Goal: Information Seeking & Learning: Learn about a topic

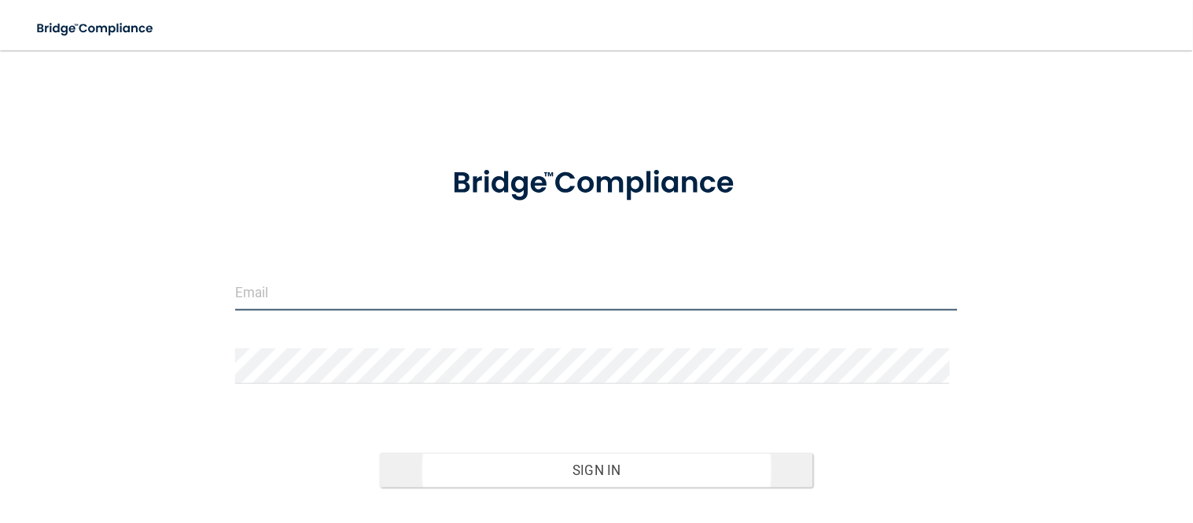
type input "[EMAIL_ADDRESS][DOMAIN_NAME]"
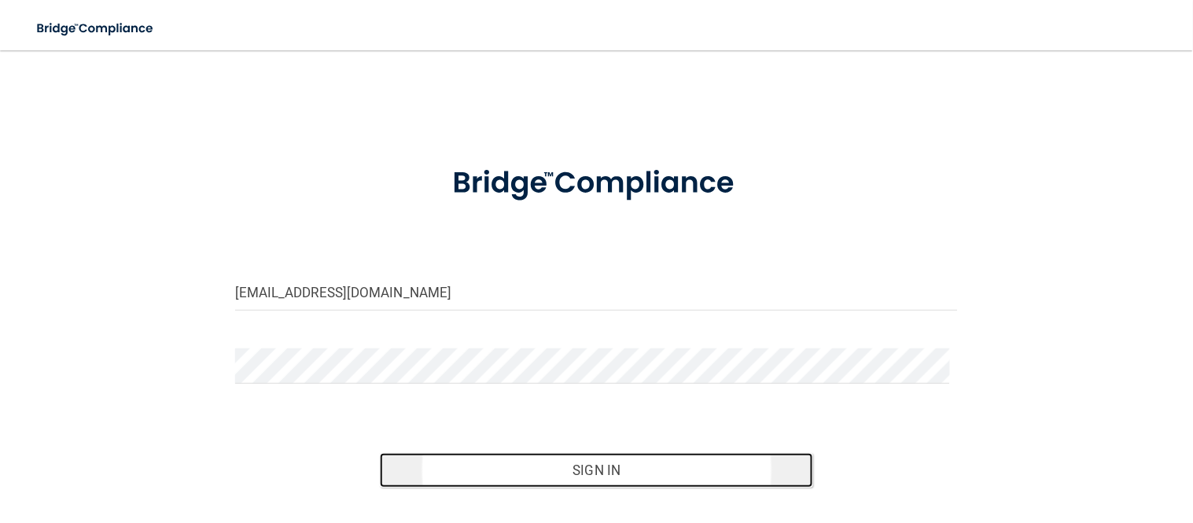
click at [617, 462] on button "Sign In" at bounding box center [597, 470] width 434 height 35
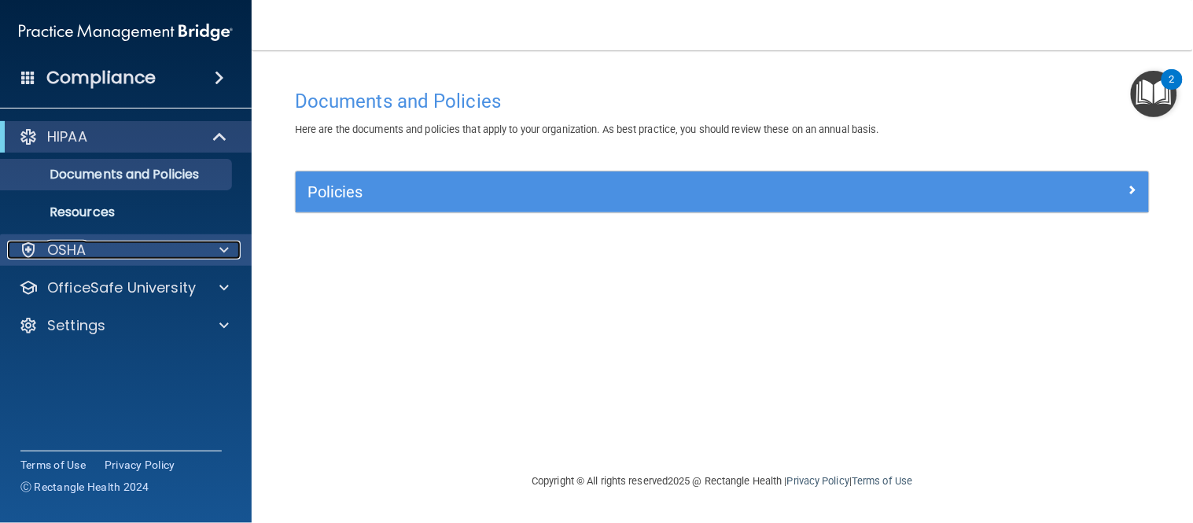
click at [213, 250] on div at bounding box center [221, 250] width 39 height 19
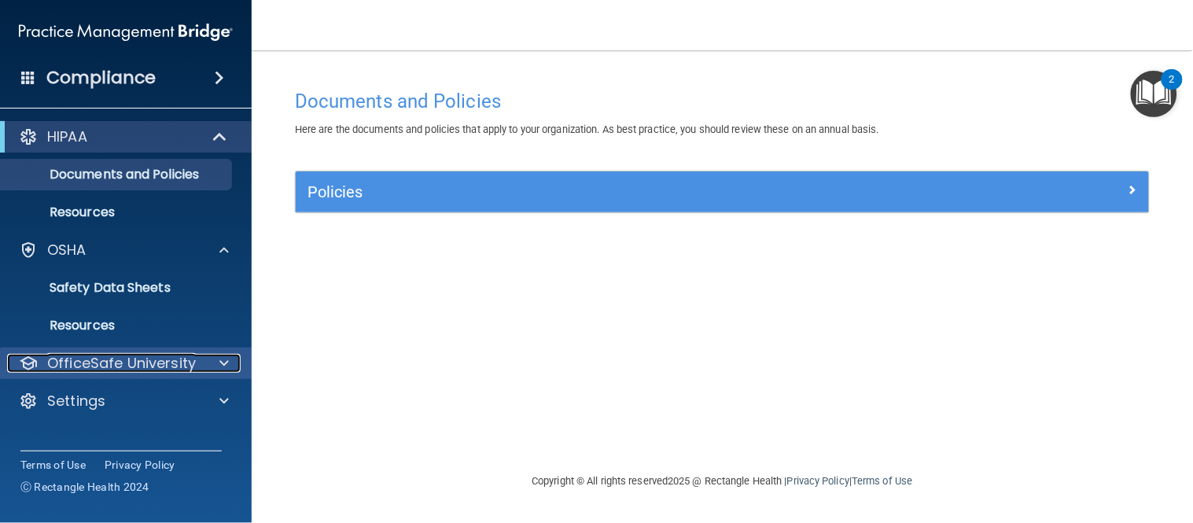
click at [183, 359] on p "OfficeSafe University" at bounding box center [121, 363] width 149 height 19
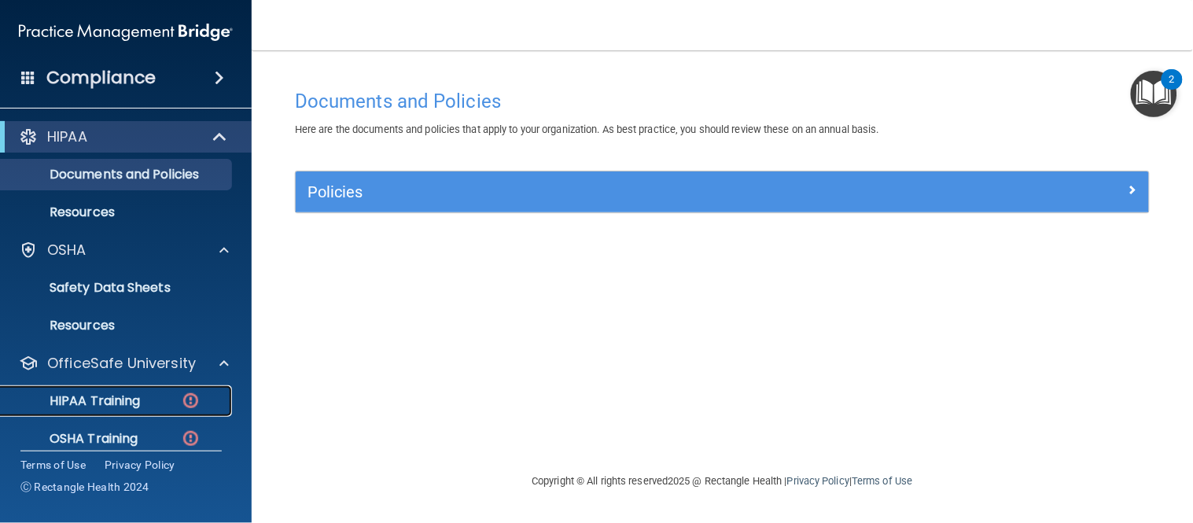
click at [177, 395] on div "HIPAA Training" at bounding box center [117, 401] width 215 height 16
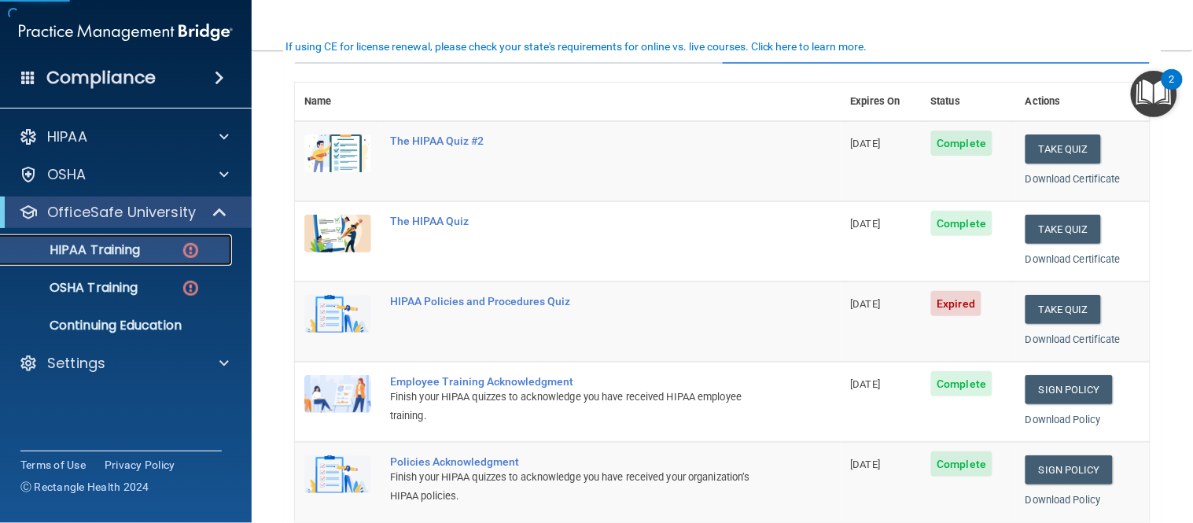
scroll to position [175, 0]
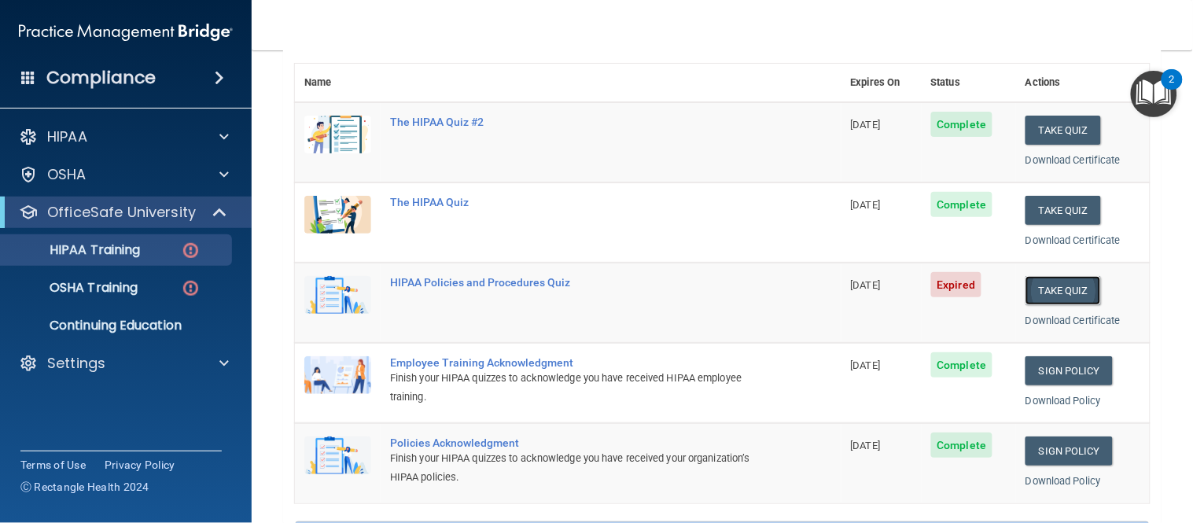
click at [1040, 278] on button "Take Quiz" at bounding box center [1062, 290] width 75 height 29
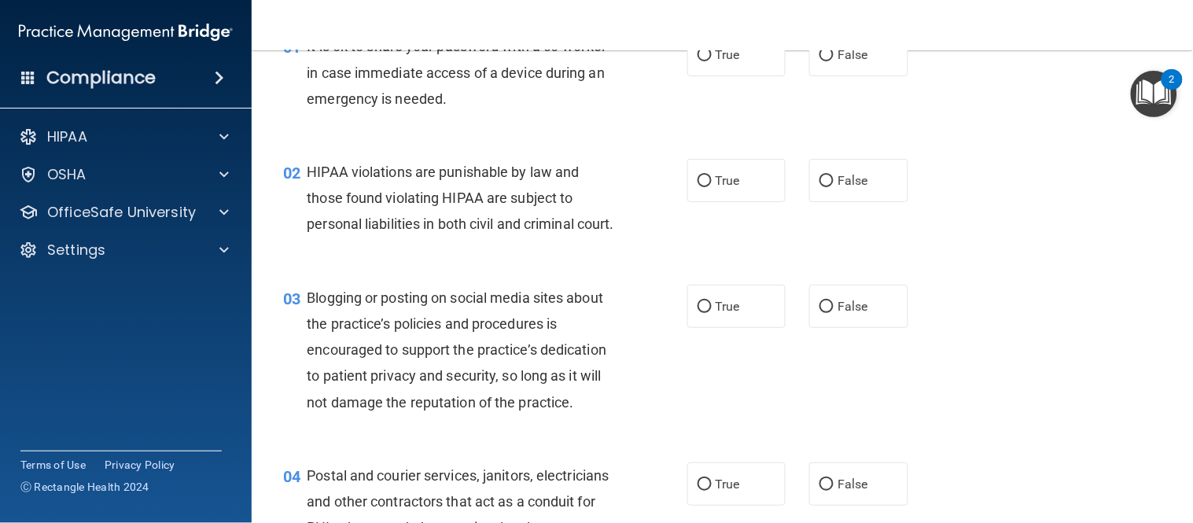
scroll to position [55, 0]
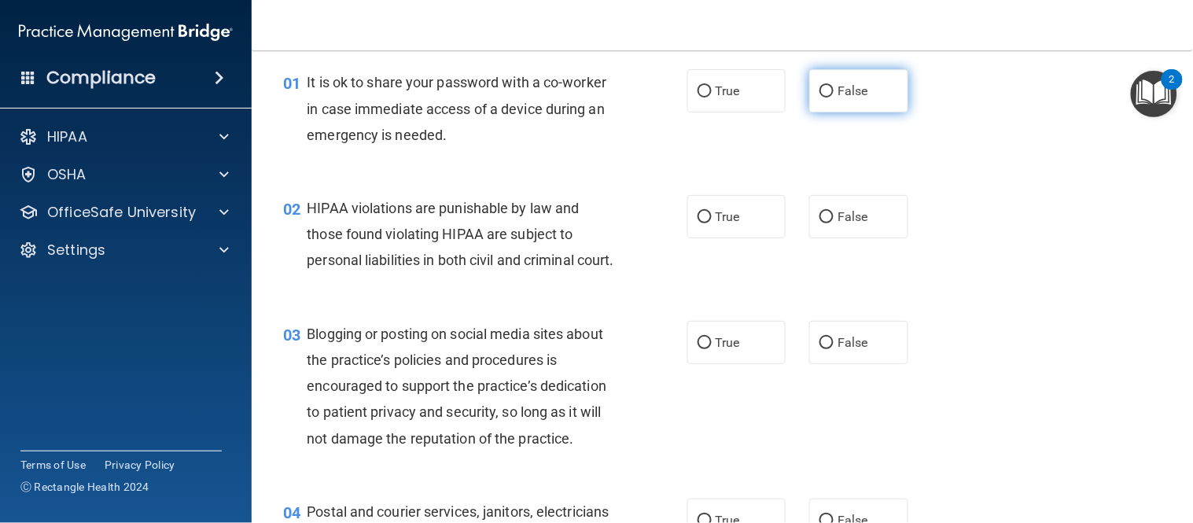
click at [877, 77] on label "False" at bounding box center [858, 90] width 99 height 43
click at [833, 86] on input "False" at bounding box center [826, 92] width 14 height 12
radio input "true"
click at [737, 220] on label "True" at bounding box center [736, 216] width 99 height 43
click at [712, 220] on input "True" at bounding box center [704, 218] width 14 height 12
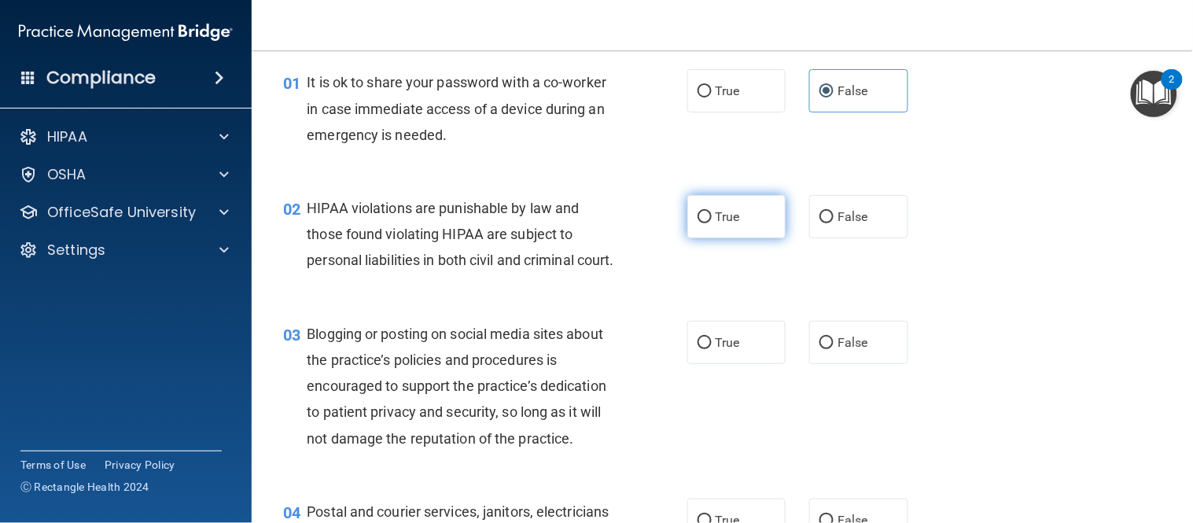
radio input "true"
click at [863, 362] on label "False" at bounding box center [858, 342] width 99 height 43
click at [833, 349] on input "False" at bounding box center [826, 343] width 14 height 12
radio input "true"
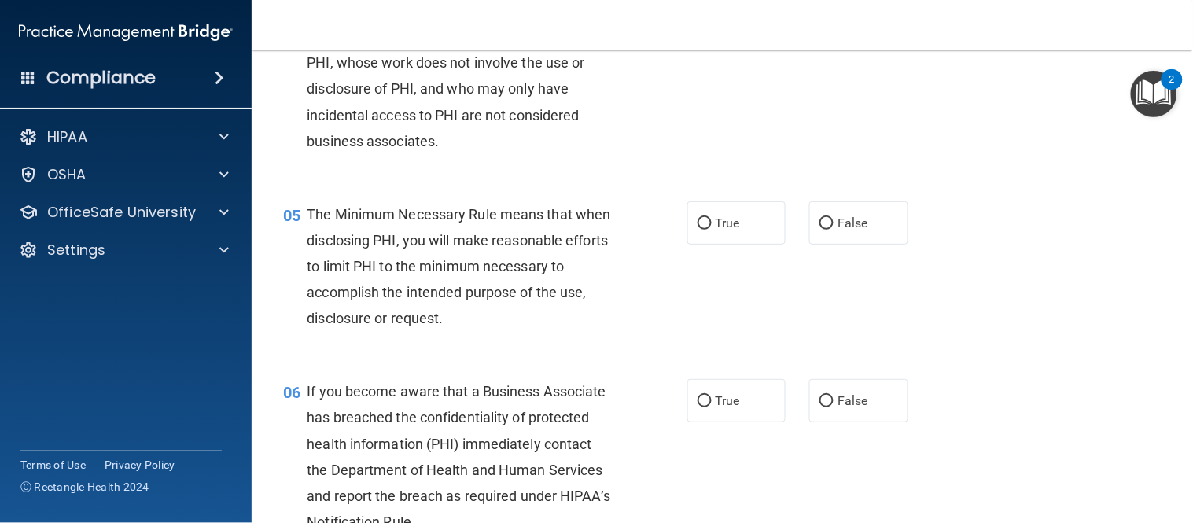
scroll to position [520, 0]
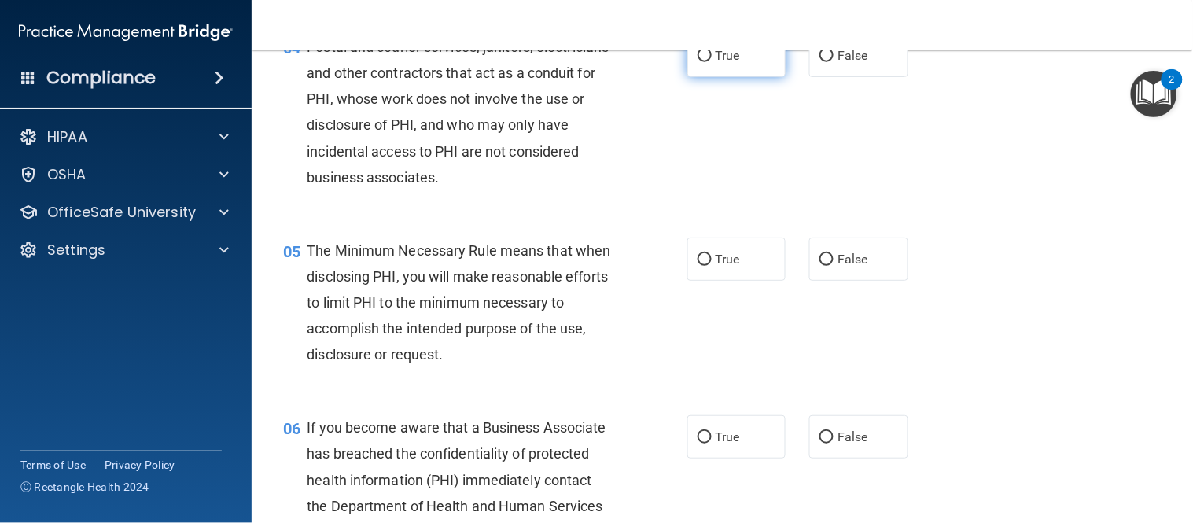
click at [742, 74] on label "True" at bounding box center [736, 55] width 99 height 43
click at [712, 62] on input "True" at bounding box center [704, 56] width 14 height 12
radio input "true"
drag, startPoint x: 728, startPoint y: 274, endPoint x: 714, endPoint y: 351, distance: 78.3
click at [727, 275] on label "True" at bounding box center [736, 258] width 99 height 43
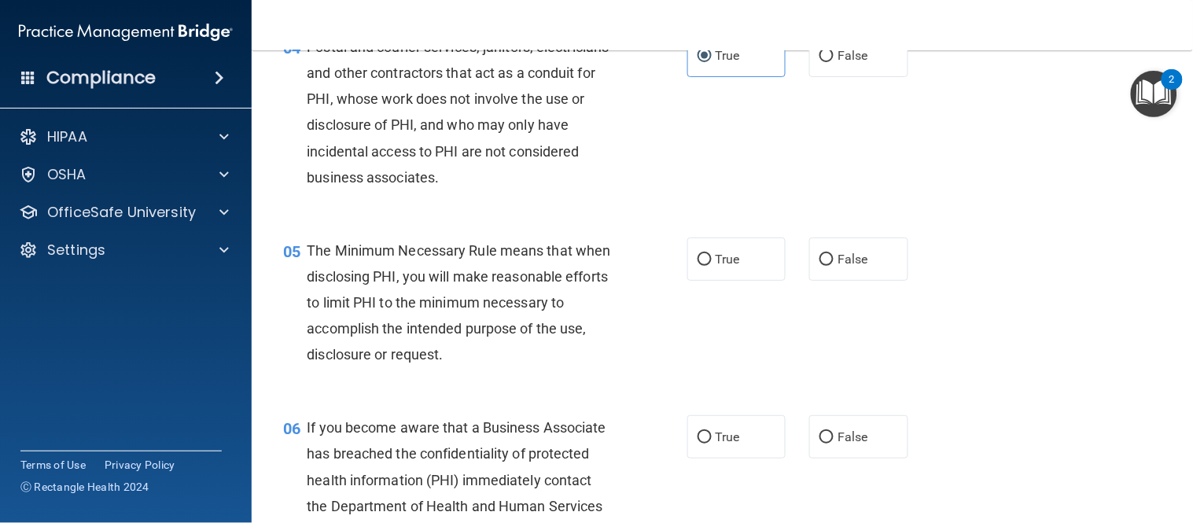
click at [712, 266] on input "True" at bounding box center [704, 260] width 14 height 12
radio input "true"
click at [705, 457] on label "True" at bounding box center [736, 436] width 99 height 43
click at [705, 443] on input "True" at bounding box center [704, 438] width 14 height 12
radio input "true"
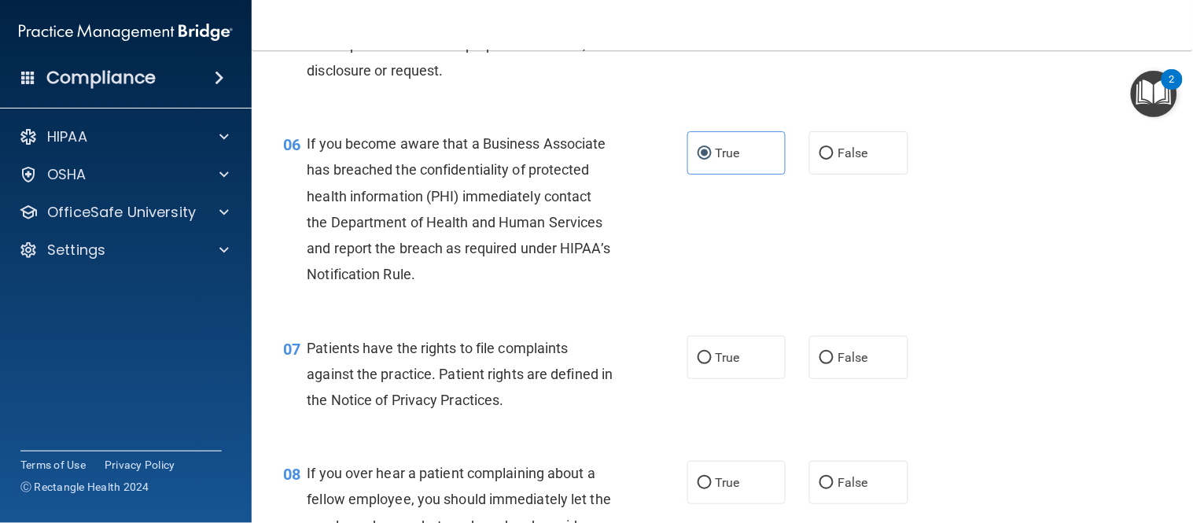
scroll to position [874, 0]
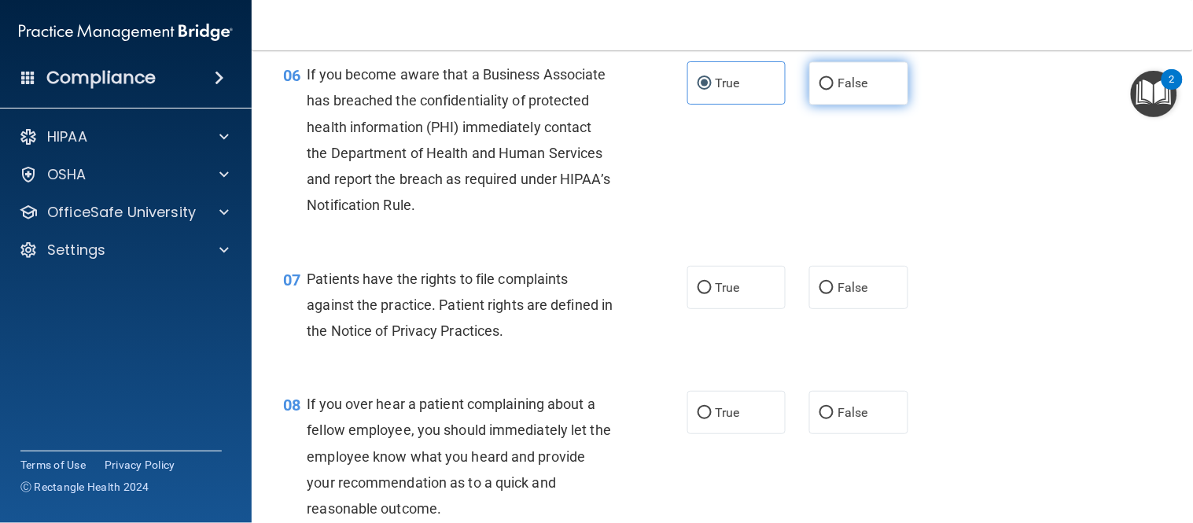
click at [813, 105] on label "False" at bounding box center [858, 82] width 99 height 43
click at [819, 90] on input "False" at bounding box center [826, 84] width 14 height 12
radio input "true"
radio input "false"
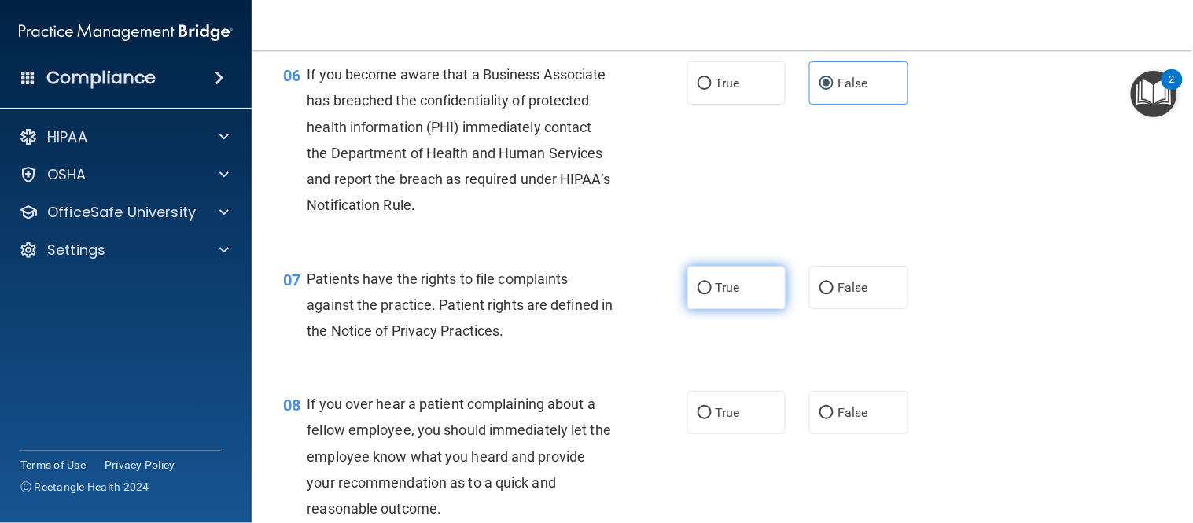
click at [748, 309] on label "True" at bounding box center [736, 287] width 99 height 43
click at [712, 294] on input "True" at bounding box center [704, 288] width 14 height 12
radio input "true"
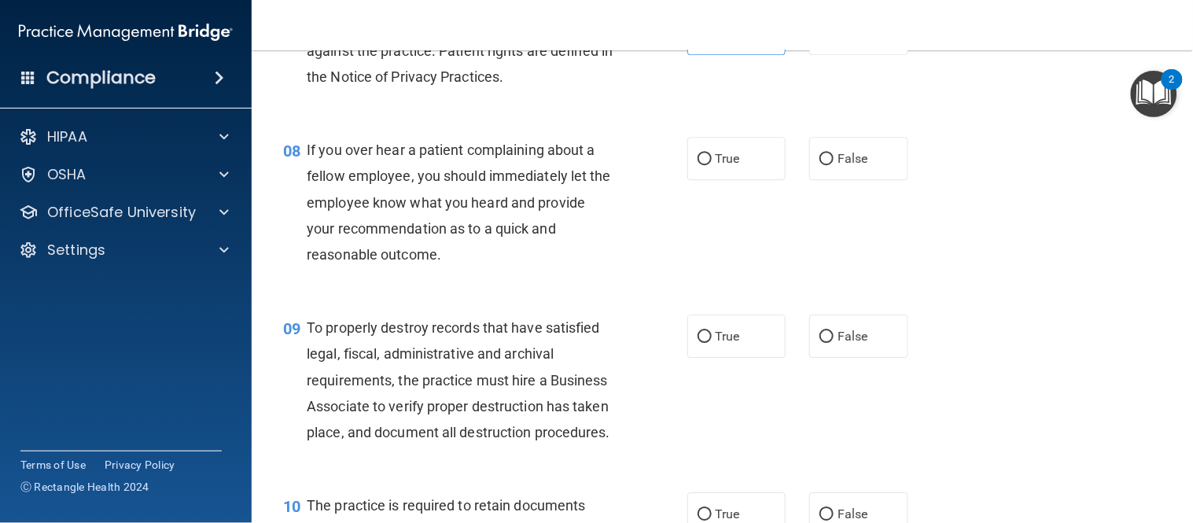
scroll to position [1135, 0]
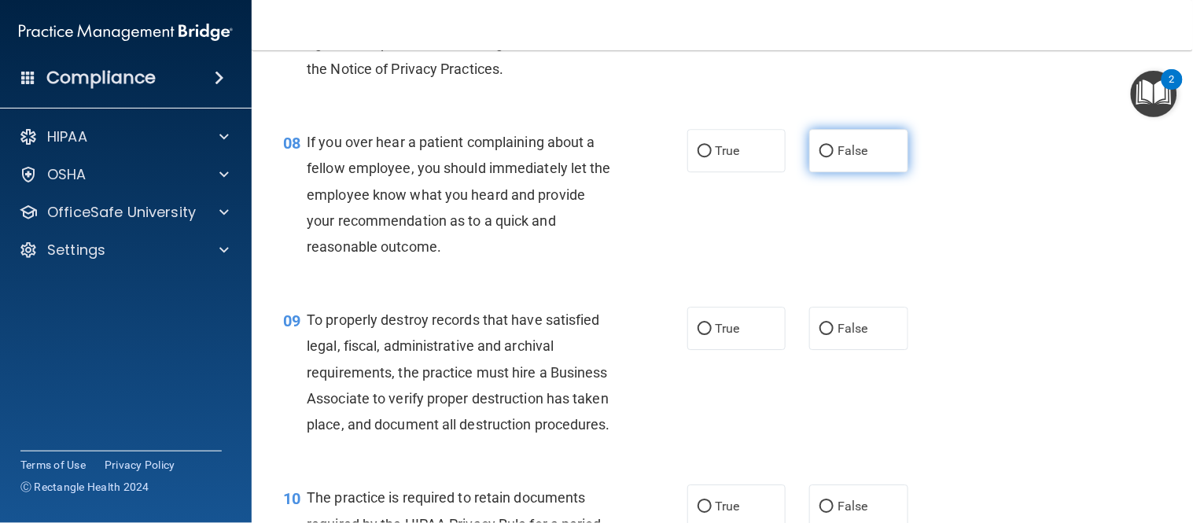
click at [820, 157] on input "False" at bounding box center [826, 151] width 14 height 12
radio input "true"
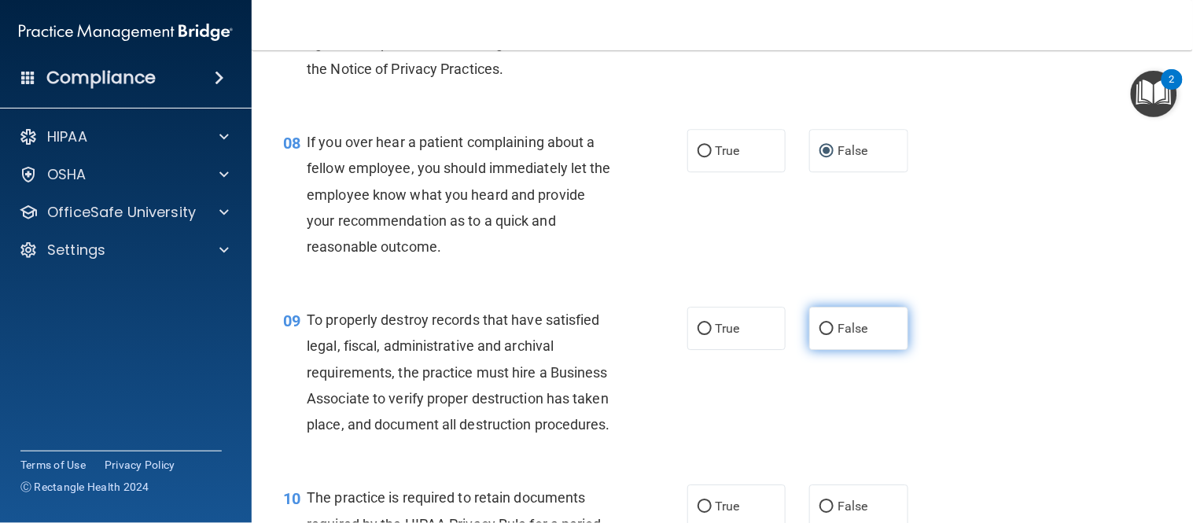
click at [819, 335] on input "False" at bounding box center [826, 329] width 14 height 12
radio input "true"
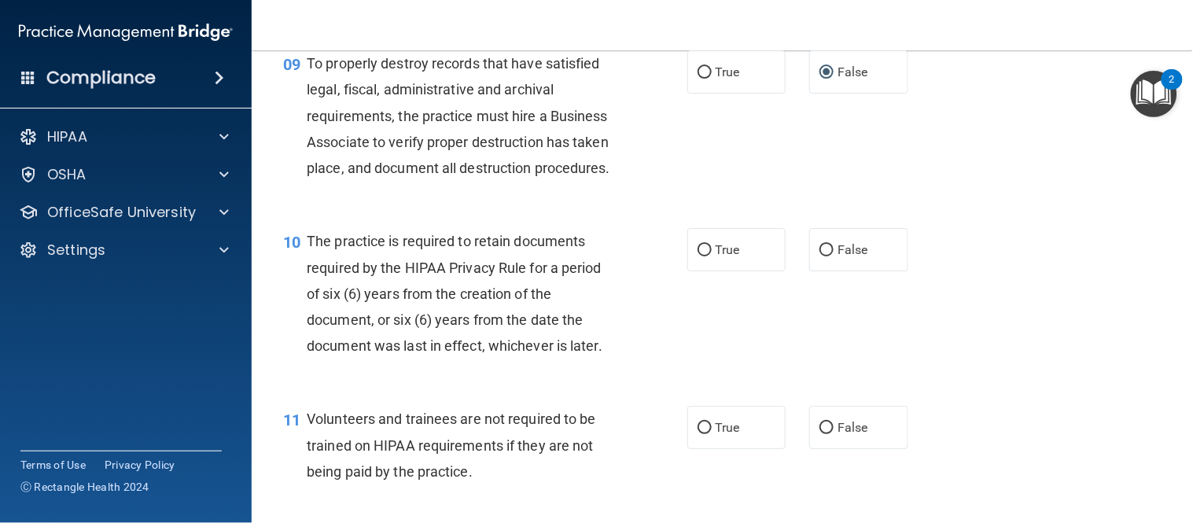
scroll to position [1484, 0]
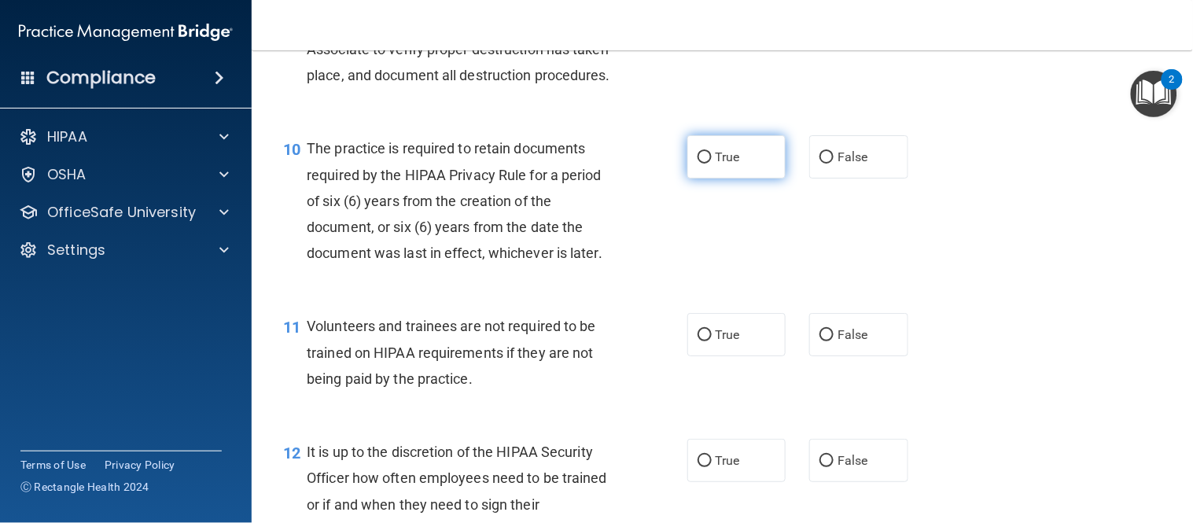
click at [733, 178] on label "True" at bounding box center [736, 156] width 99 height 43
click at [712, 164] on input "True" at bounding box center [704, 158] width 14 height 12
radio input "true"
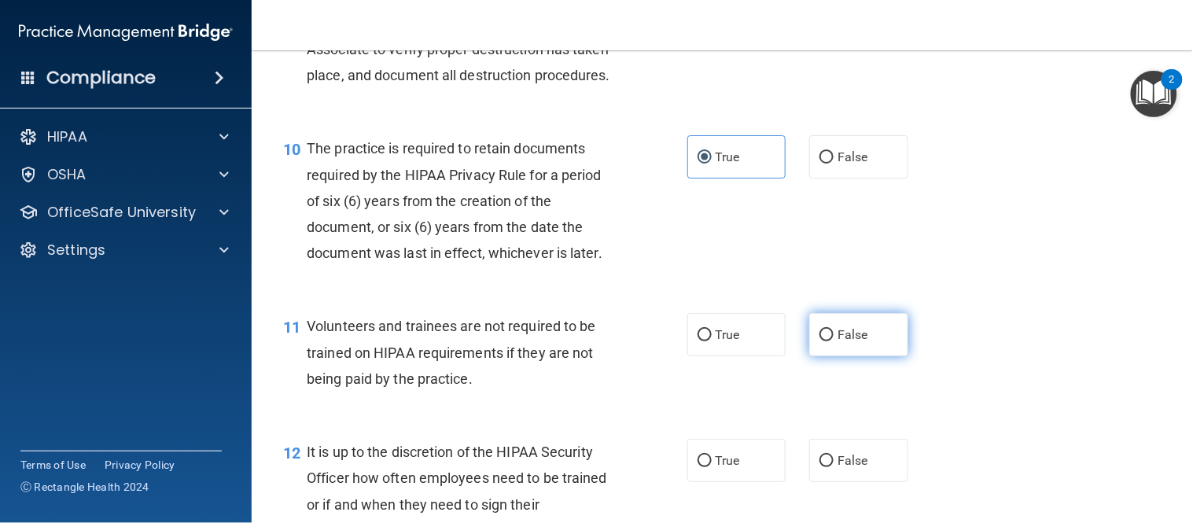
click at [826, 341] on input "False" at bounding box center [826, 335] width 14 height 12
radio input "true"
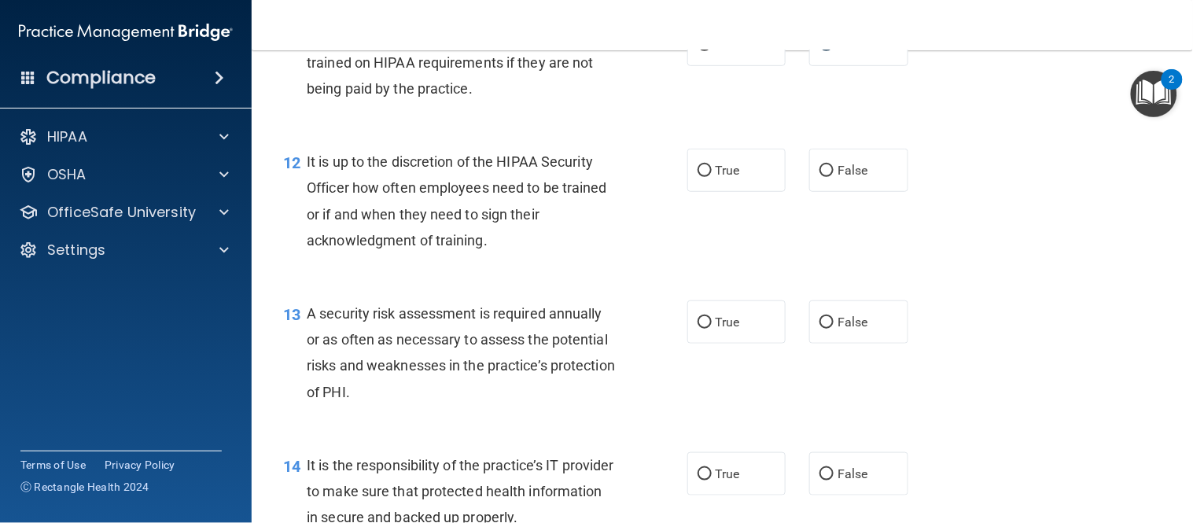
scroll to position [1834, 0]
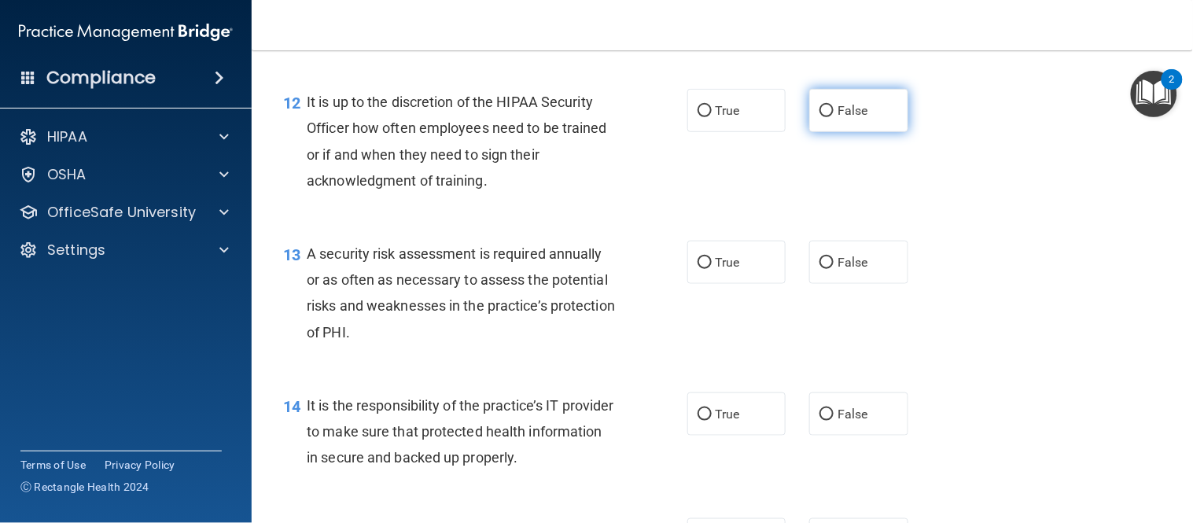
click at [839, 132] on label "False" at bounding box center [858, 110] width 99 height 43
click at [833, 117] on input "False" at bounding box center [826, 111] width 14 height 12
radio input "true"
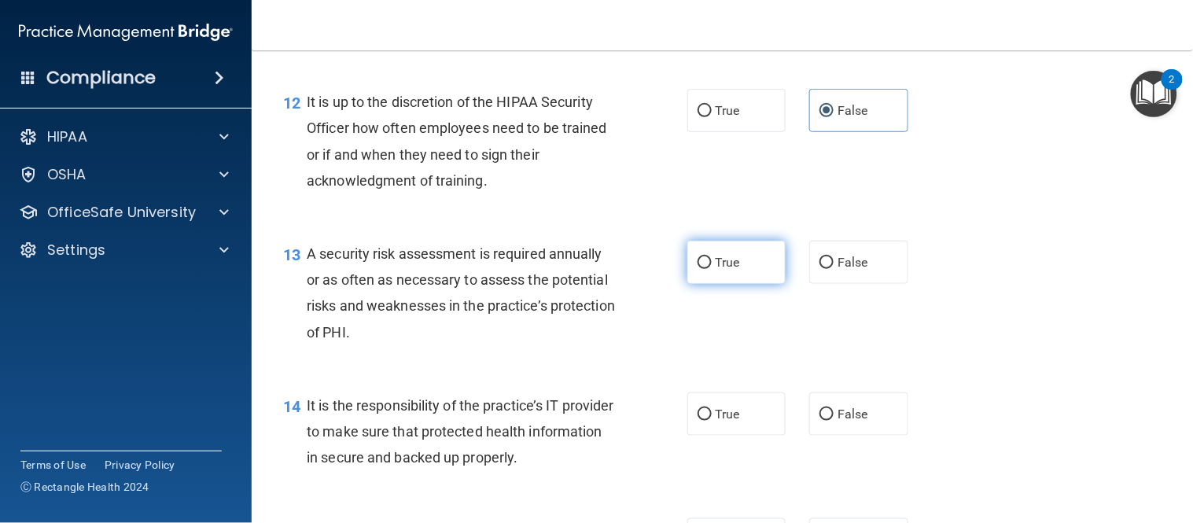
click at [755, 284] on label "True" at bounding box center [736, 262] width 99 height 43
click at [712, 269] on input "True" at bounding box center [704, 263] width 14 height 12
radio input "true"
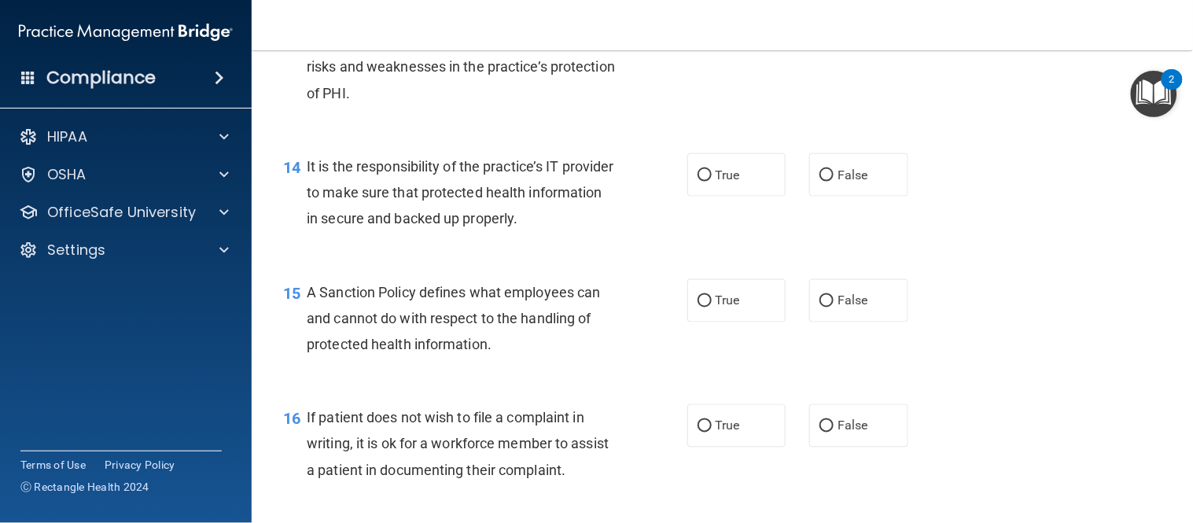
scroll to position [2096, 0]
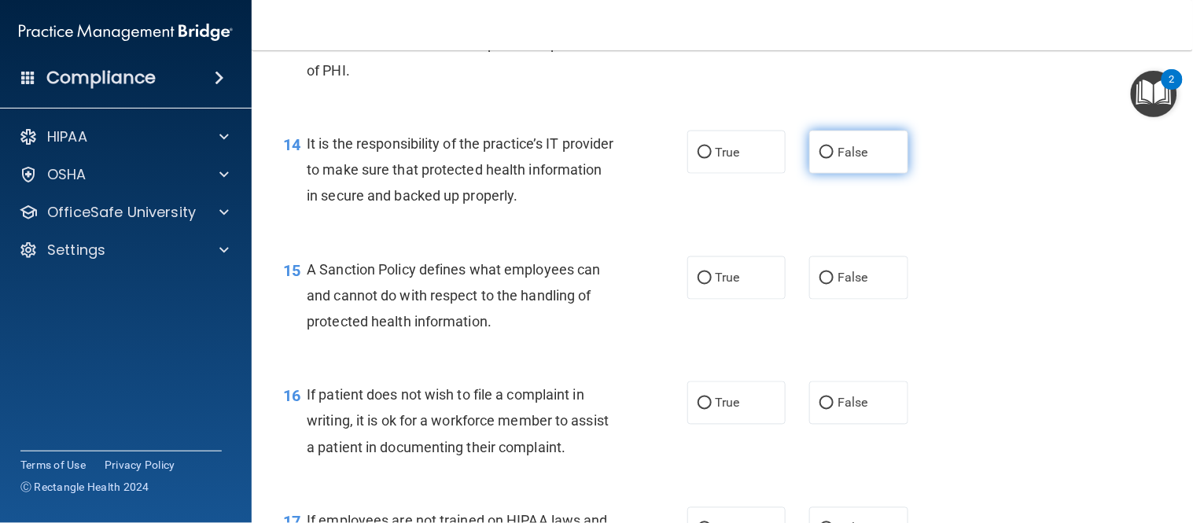
click at [845, 174] on label "False" at bounding box center [858, 152] width 99 height 43
click at [833, 159] on input "False" at bounding box center [826, 153] width 14 height 12
radio input "true"
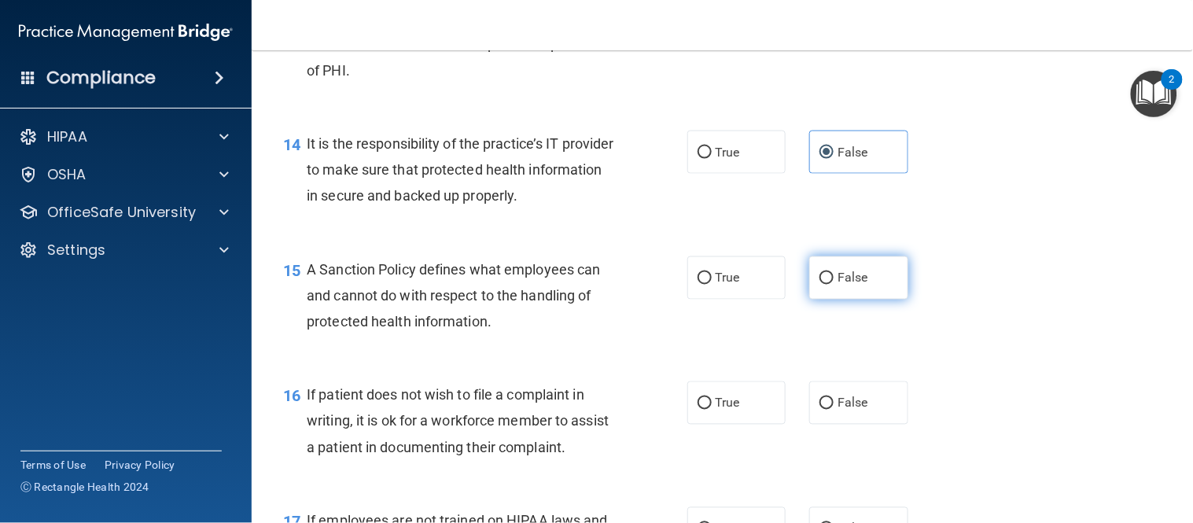
click at [852, 300] on label "False" at bounding box center [858, 277] width 99 height 43
click at [833, 285] on input "False" at bounding box center [826, 279] width 14 height 12
radio input "true"
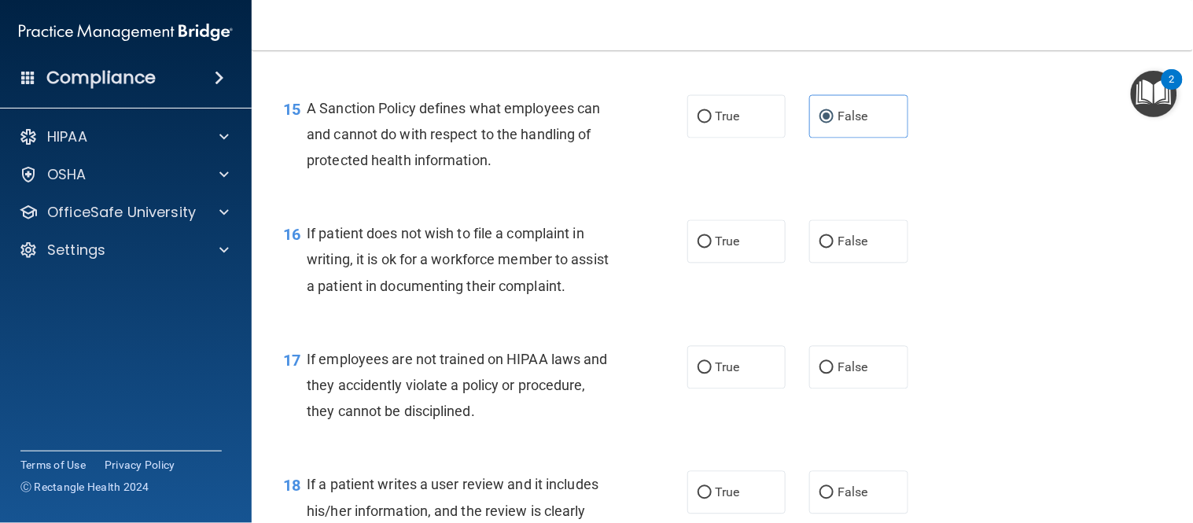
scroll to position [2271, 0]
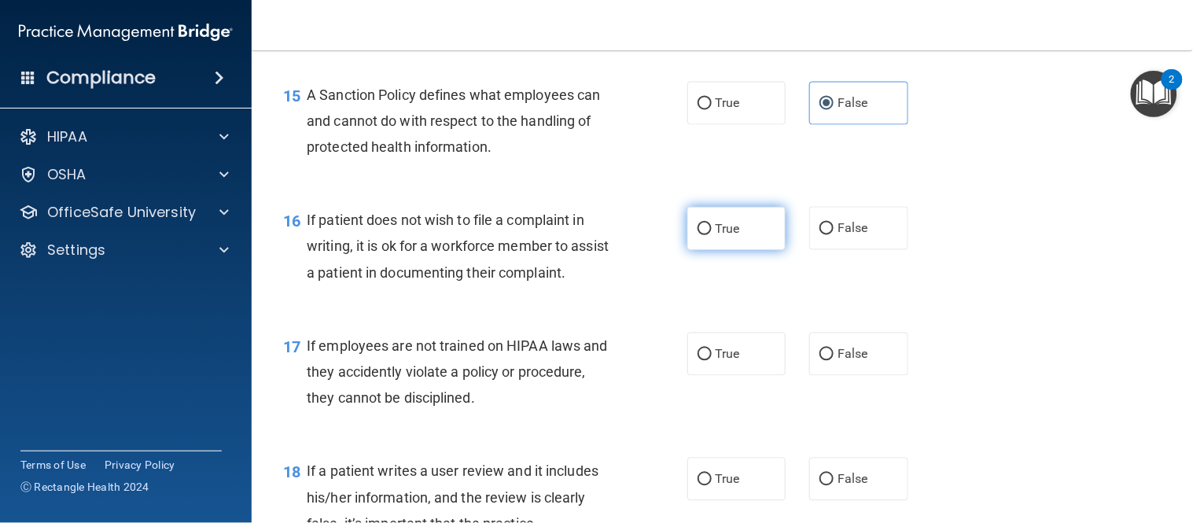
click at [747, 250] on label "True" at bounding box center [736, 228] width 99 height 43
click at [712, 235] on input "True" at bounding box center [704, 229] width 14 height 12
radio input "true"
click at [821, 361] on input "False" at bounding box center [826, 355] width 14 height 12
radio input "true"
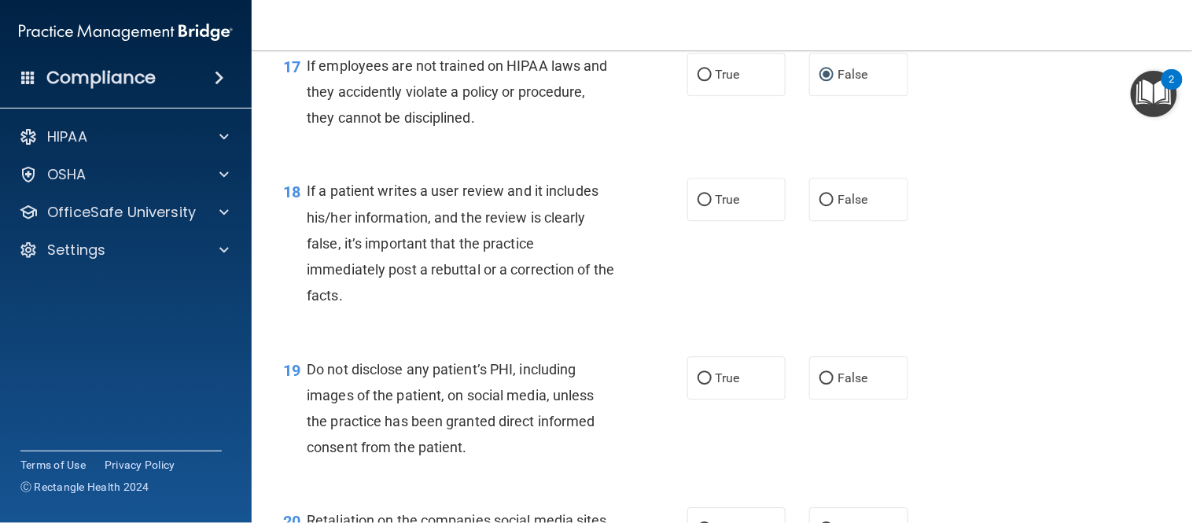
scroll to position [2621, 0]
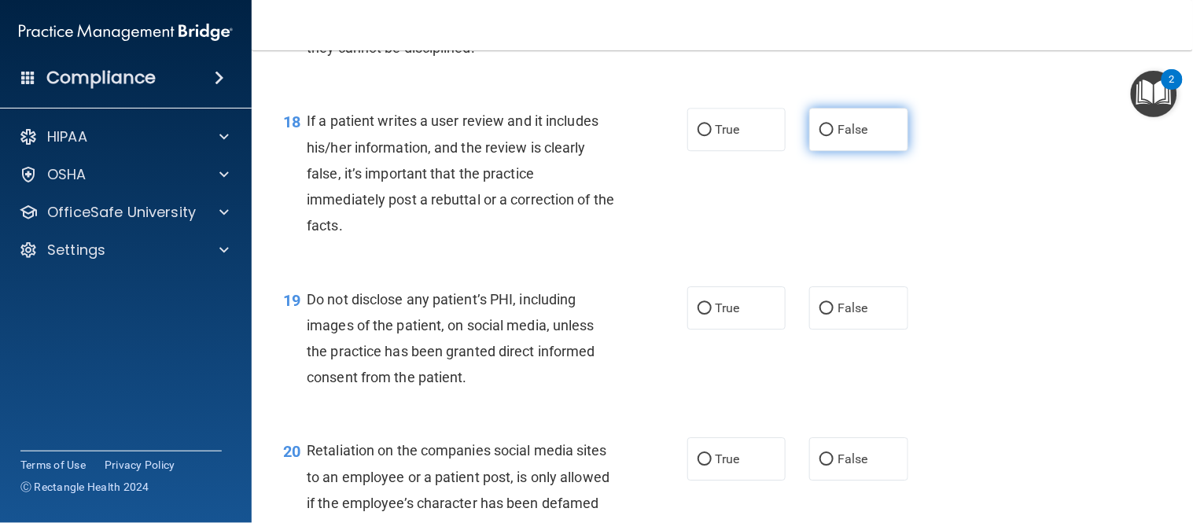
click at [860, 151] on label "False" at bounding box center [858, 129] width 99 height 43
click at [833, 136] on input "False" at bounding box center [826, 130] width 14 height 12
radio input "true"
click at [734, 329] on label "True" at bounding box center [736, 307] width 99 height 43
click at [712, 315] on input "True" at bounding box center [704, 309] width 14 height 12
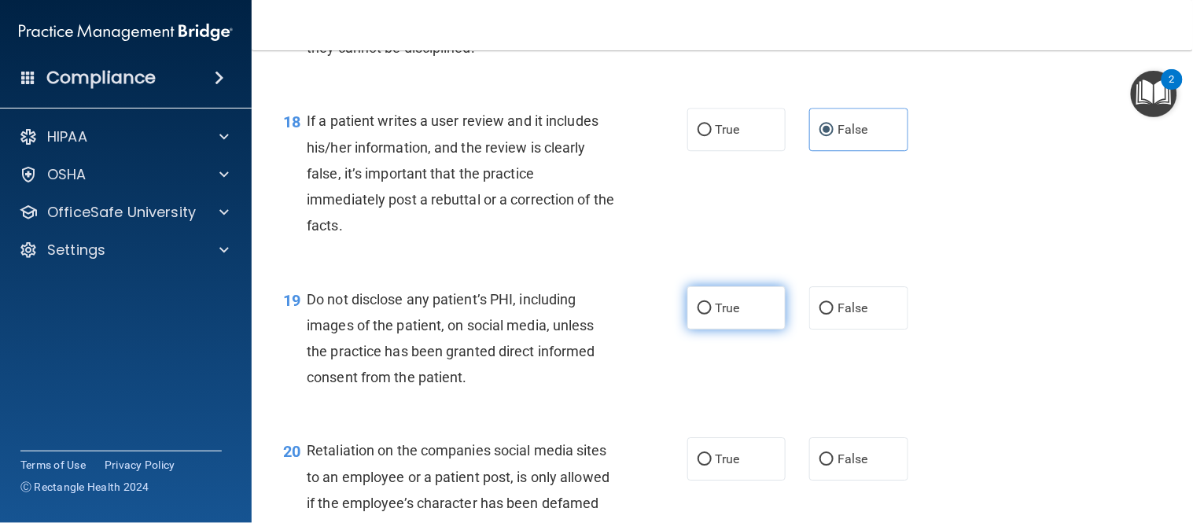
radio input "true"
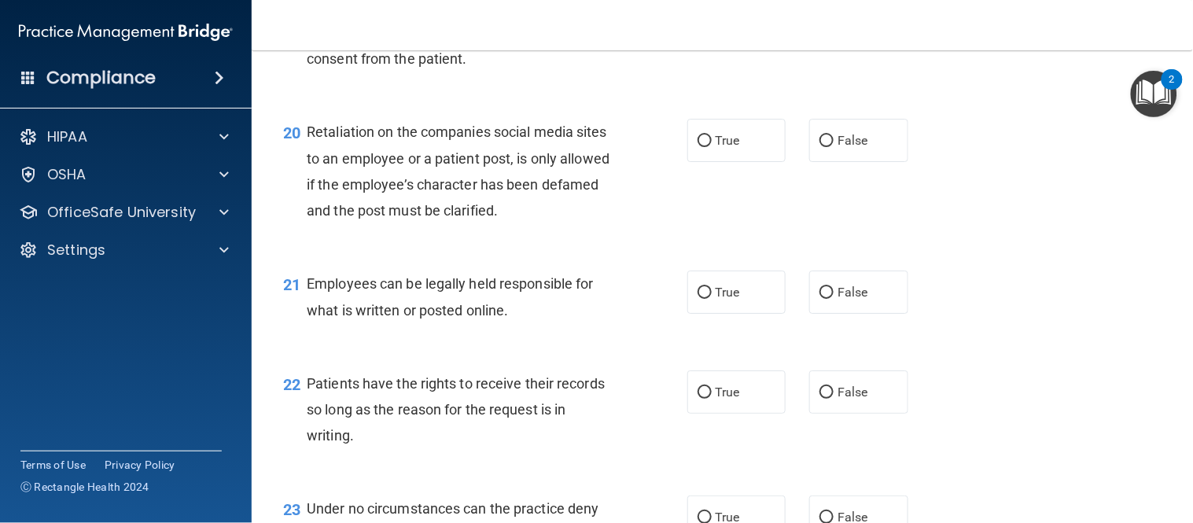
scroll to position [2970, 0]
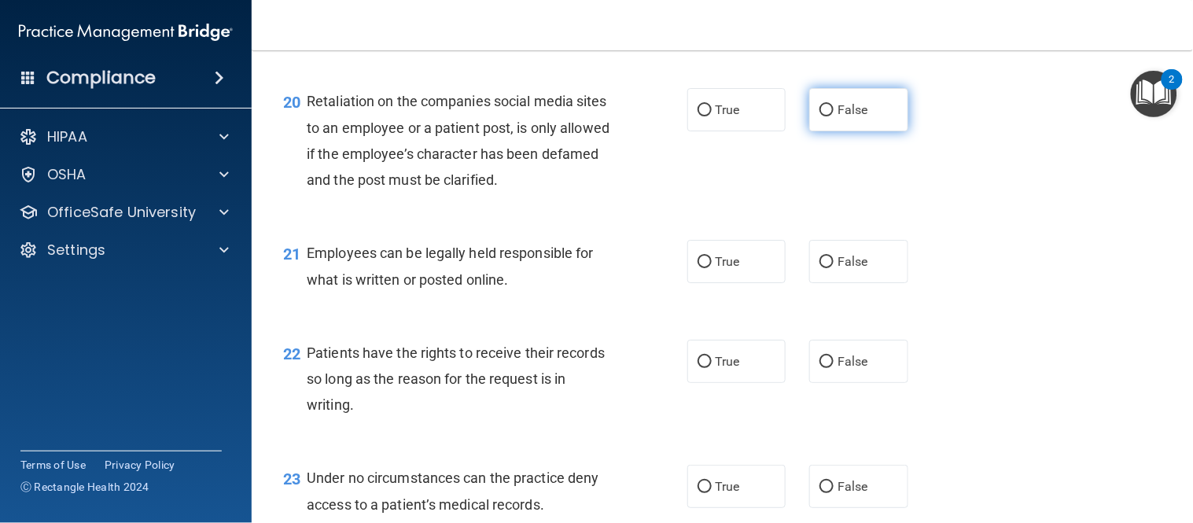
click at [857, 131] on label "False" at bounding box center [858, 109] width 99 height 43
click at [833, 116] on input "False" at bounding box center [826, 111] width 14 height 12
radio input "true"
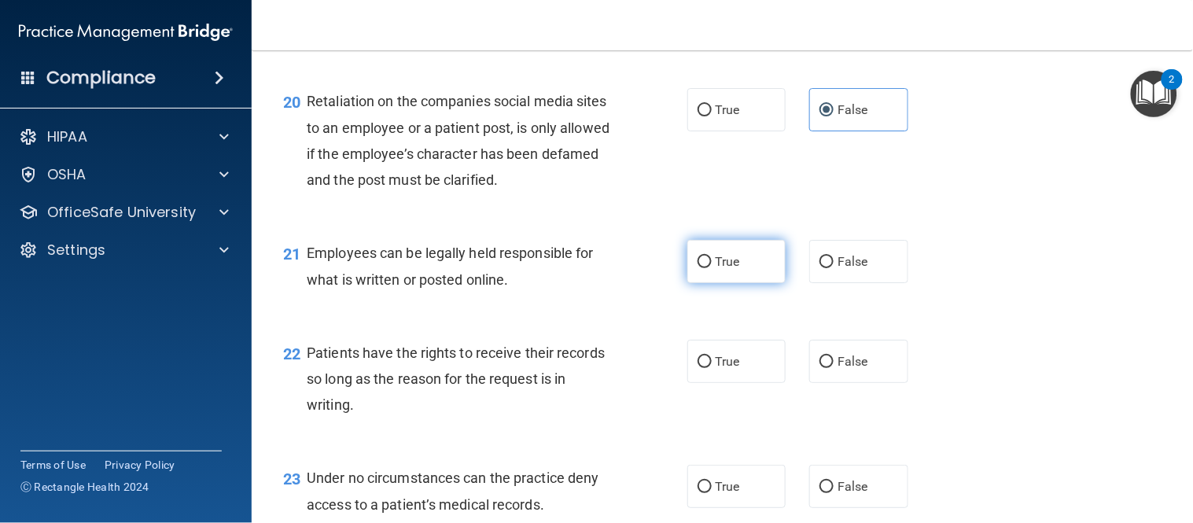
click at [741, 283] on label "True" at bounding box center [736, 261] width 99 height 43
click at [712, 268] on input "True" at bounding box center [704, 262] width 14 height 12
radio input "true"
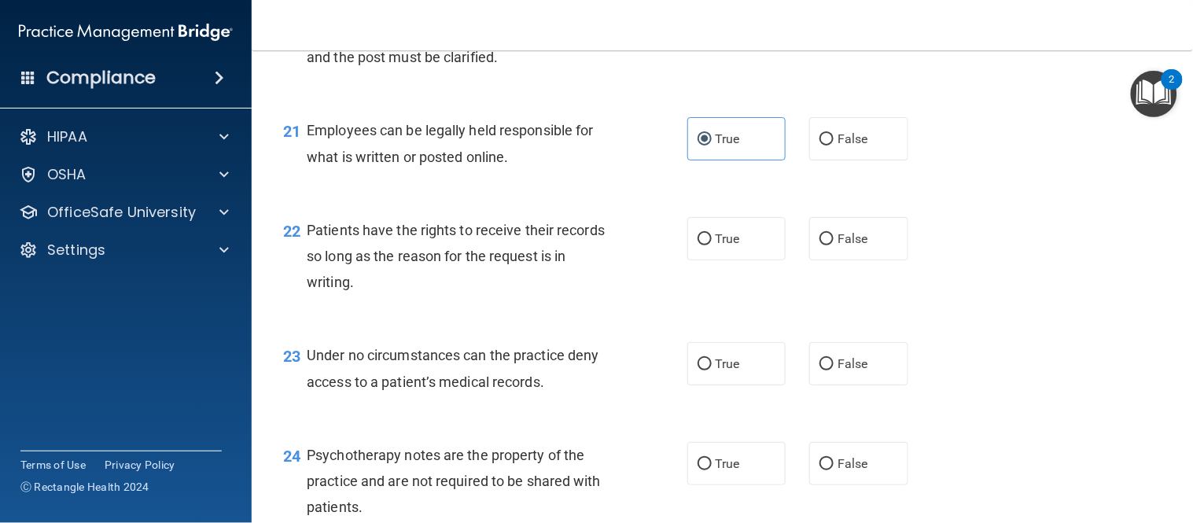
scroll to position [3145, 0]
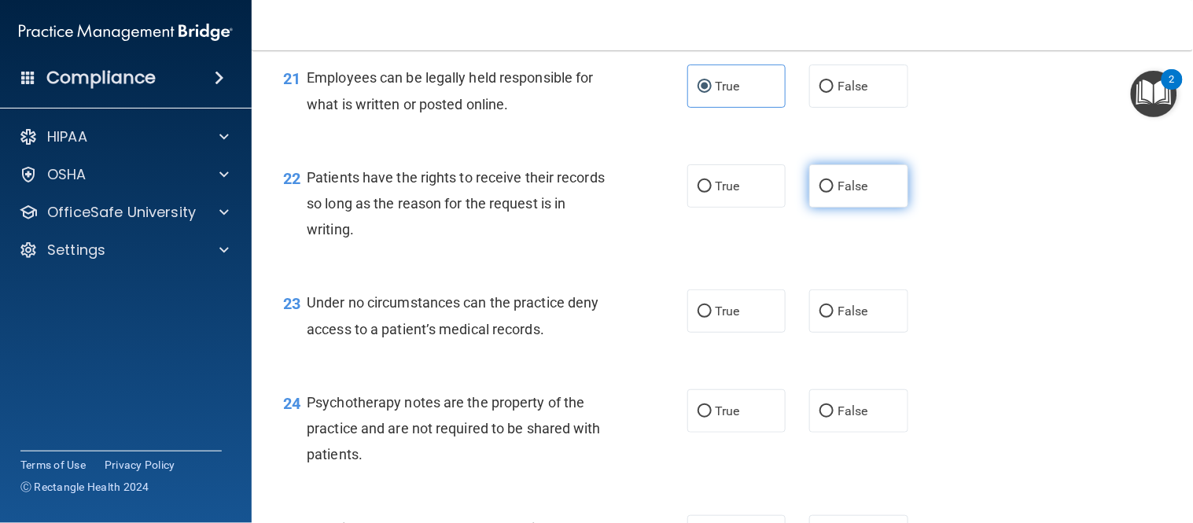
click at [843, 193] on span "False" at bounding box center [852, 185] width 31 height 15
click at [833, 193] on input "False" at bounding box center [826, 187] width 14 height 12
radio input "true"
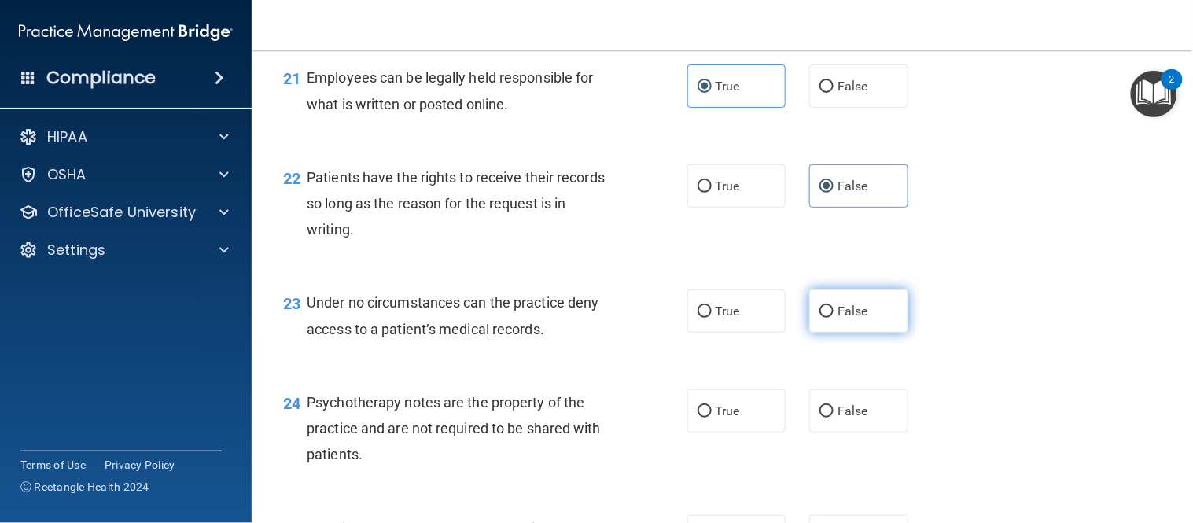
click at [827, 333] on label "False" at bounding box center [858, 310] width 99 height 43
click at [827, 318] on input "False" at bounding box center [826, 312] width 14 height 12
radio input "true"
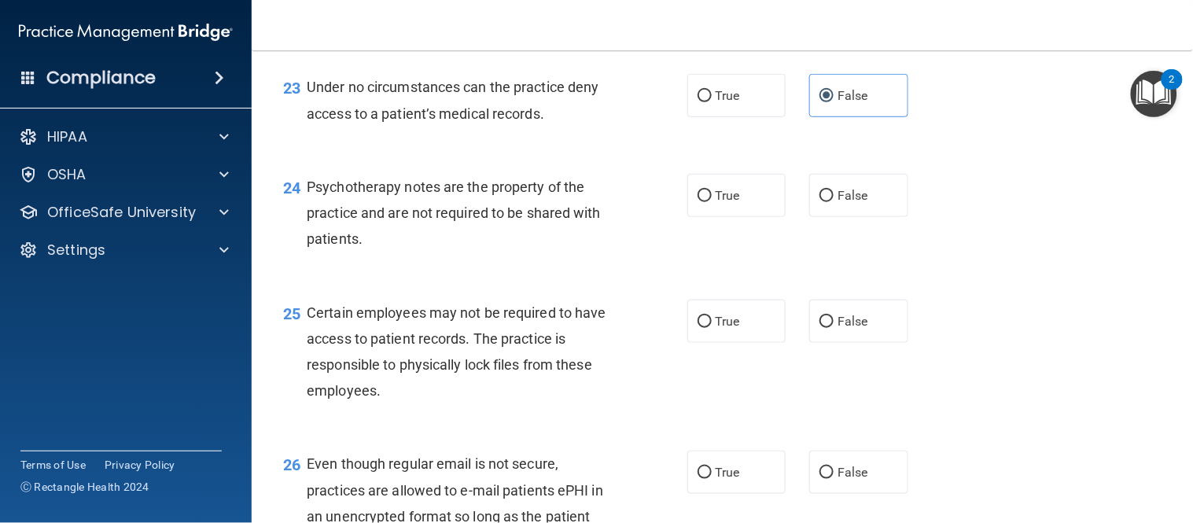
scroll to position [3494, 0]
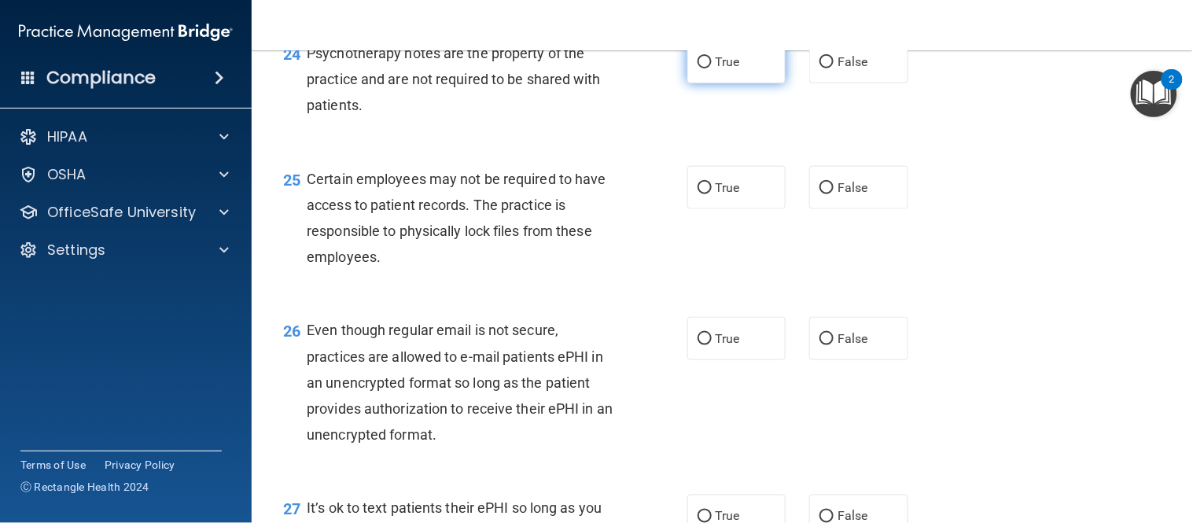
click at [745, 83] on label "True" at bounding box center [736, 61] width 99 height 43
click at [712, 68] on input "True" at bounding box center [704, 63] width 14 height 12
radio input "true"
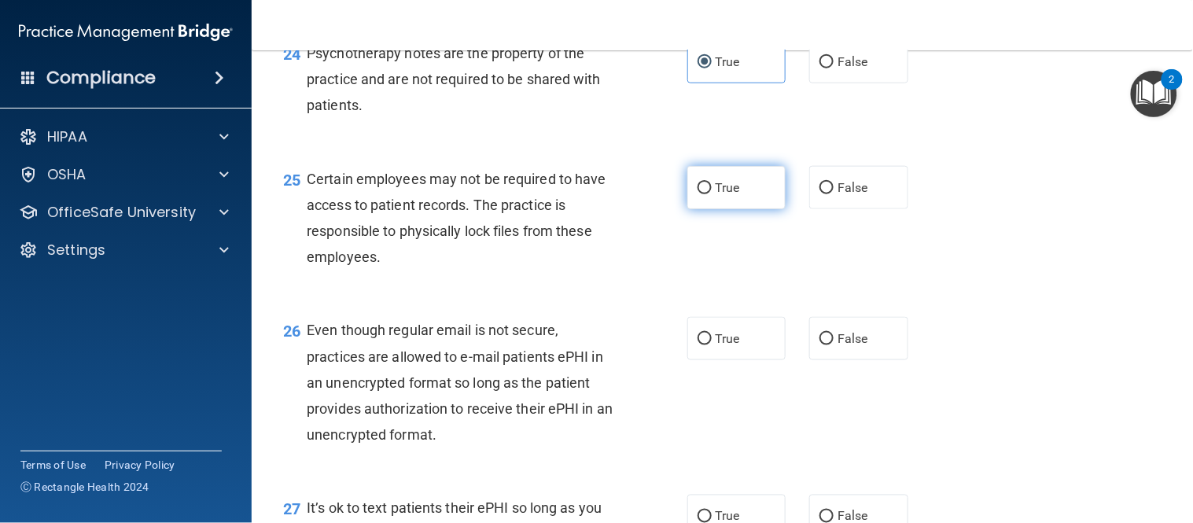
click at [735, 209] on label "True" at bounding box center [736, 187] width 99 height 43
click at [712, 194] on input "True" at bounding box center [704, 188] width 14 height 12
radio input "true"
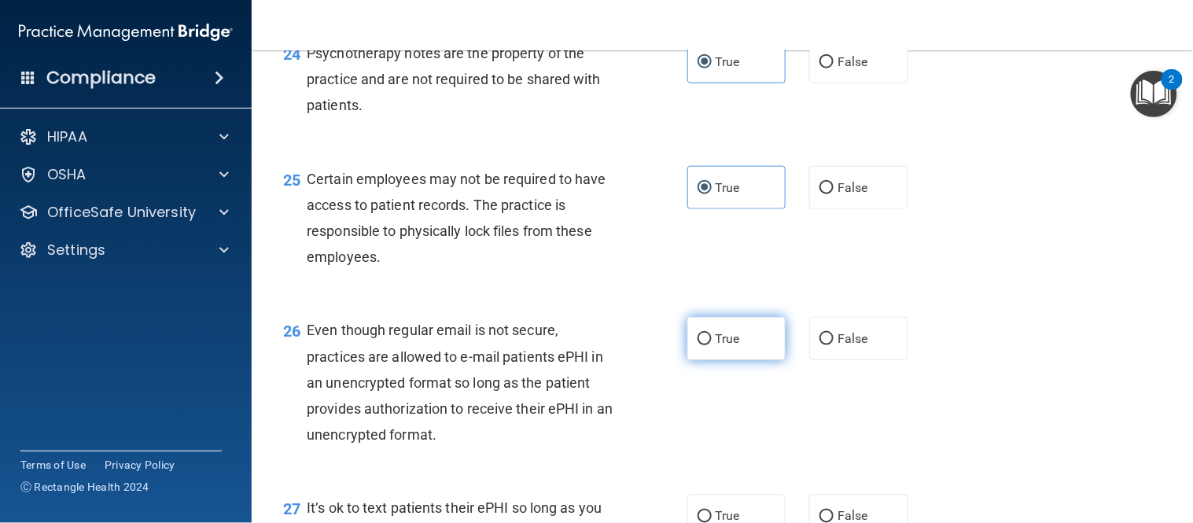
click at [718, 346] on span "True" at bounding box center [727, 338] width 24 height 15
click at [712, 345] on input "True" at bounding box center [704, 339] width 14 height 12
radio input "true"
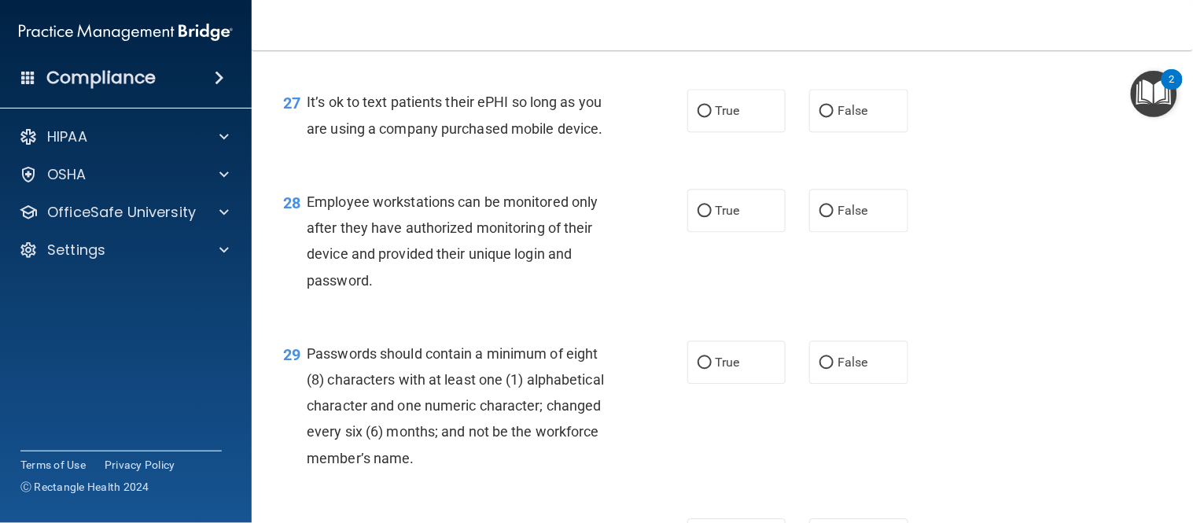
scroll to position [3931, 0]
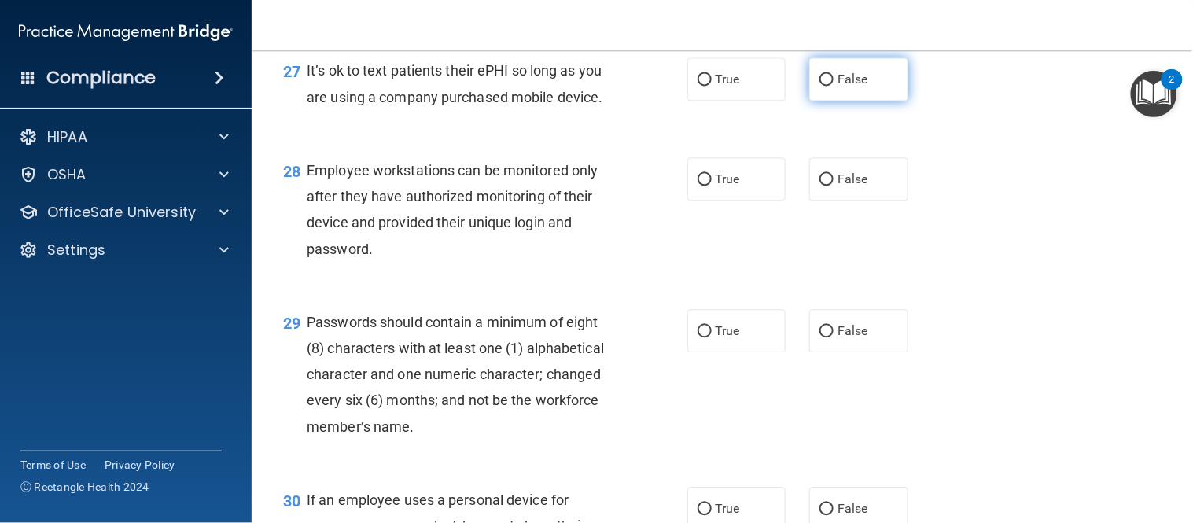
click at [874, 101] on label "False" at bounding box center [858, 78] width 99 height 43
click at [833, 86] on input "False" at bounding box center [826, 80] width 14 height 12
radio input "true"
click at [855, 186] on span "False" at bounding box center [852, 178] width 31 height 15
click at [833, 186] on input "False" at bounding box center [826, 180] width 14 height 12
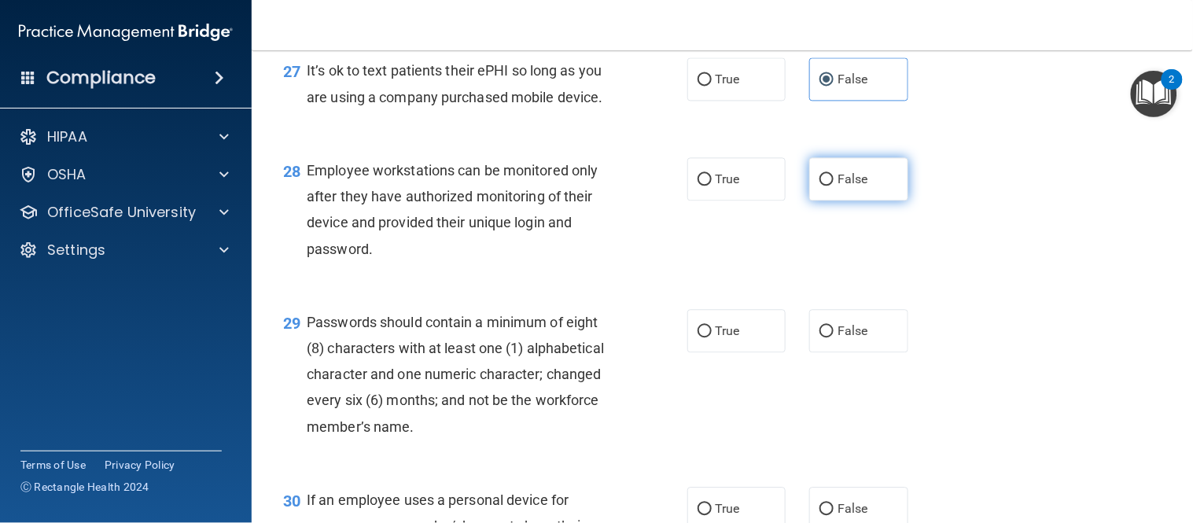
radio input "true"
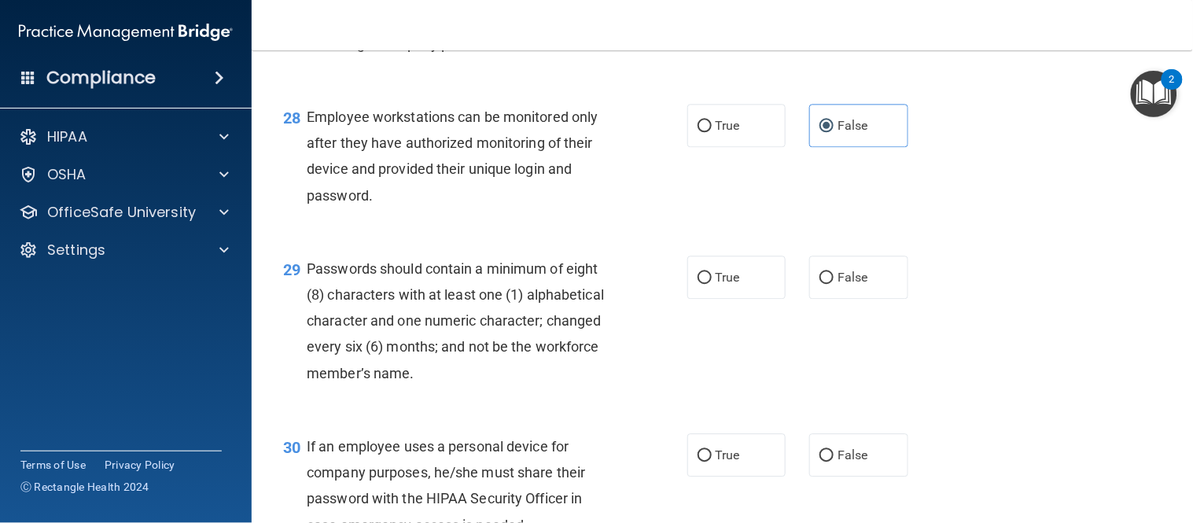
scroll to position [4106, 0]
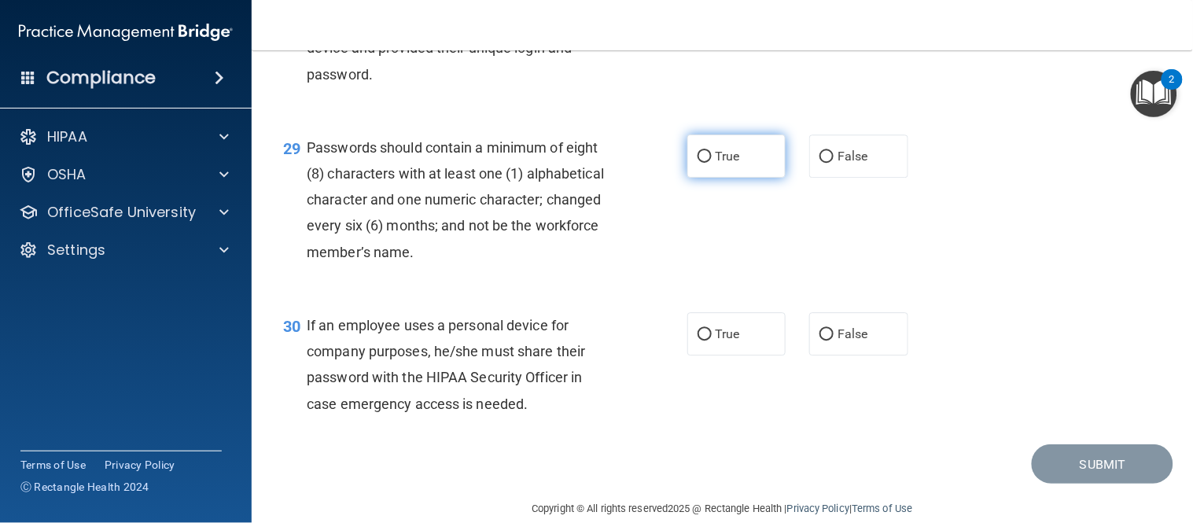
click at [735, 178] on label "True" at bounding box center [736, 155] width 99 height 43
click at [712, 163] on input "True" at bounding box center [704, 157] width 14 height 12
radio input "true"
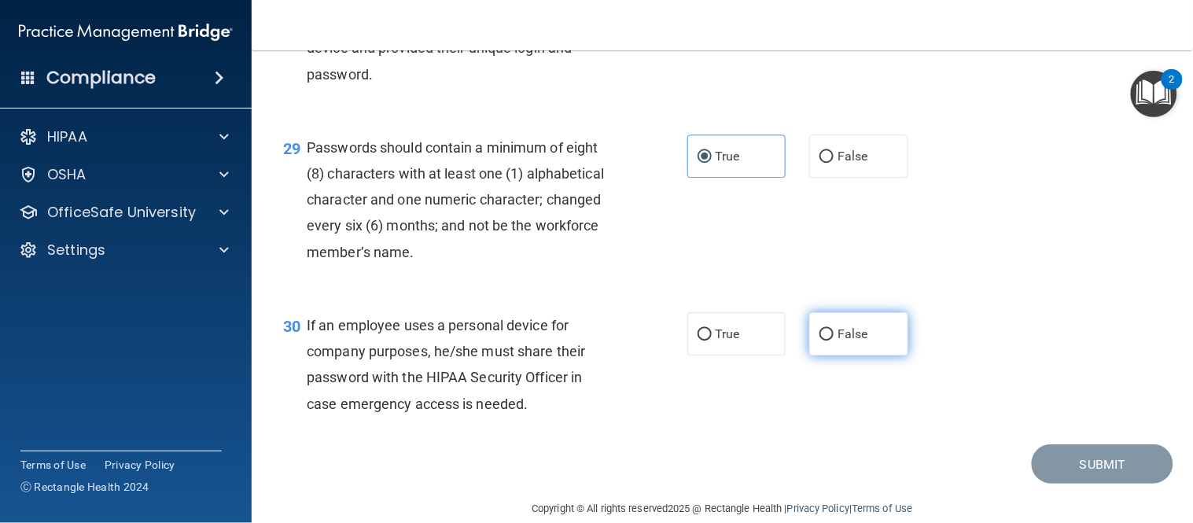
click at [837, 341] on span "False" at bounding box center [852, 333] width 31 height 15
click at [833, 340] on input "False" at bounding box center [826, 335] width 14 height 12
radio input "true"
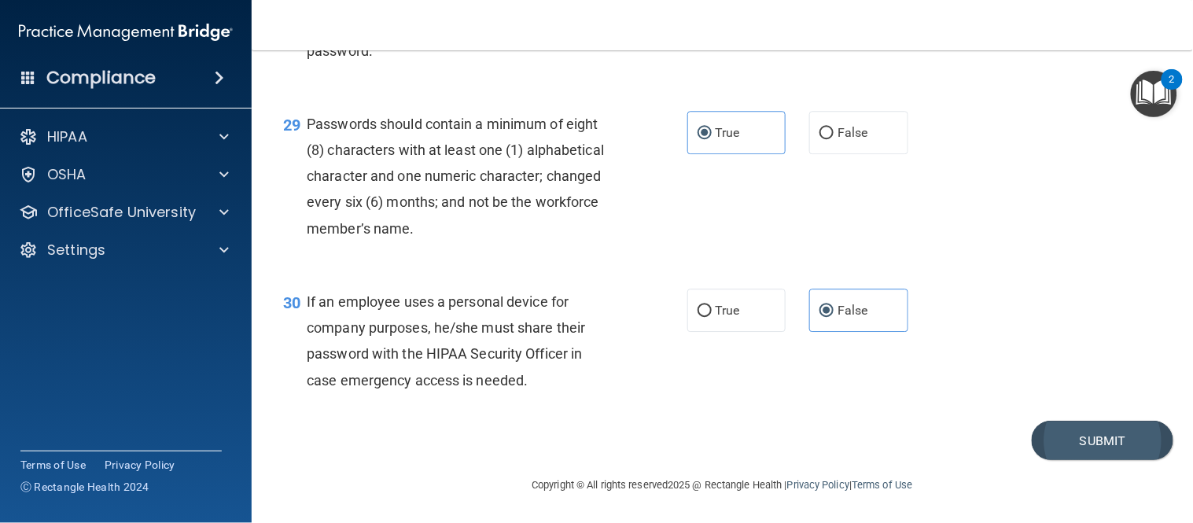
scroll to position [4183, 0]
click at [1093, 440] on button "Submit" at bounding box center [1103, 441] width 142 height 40
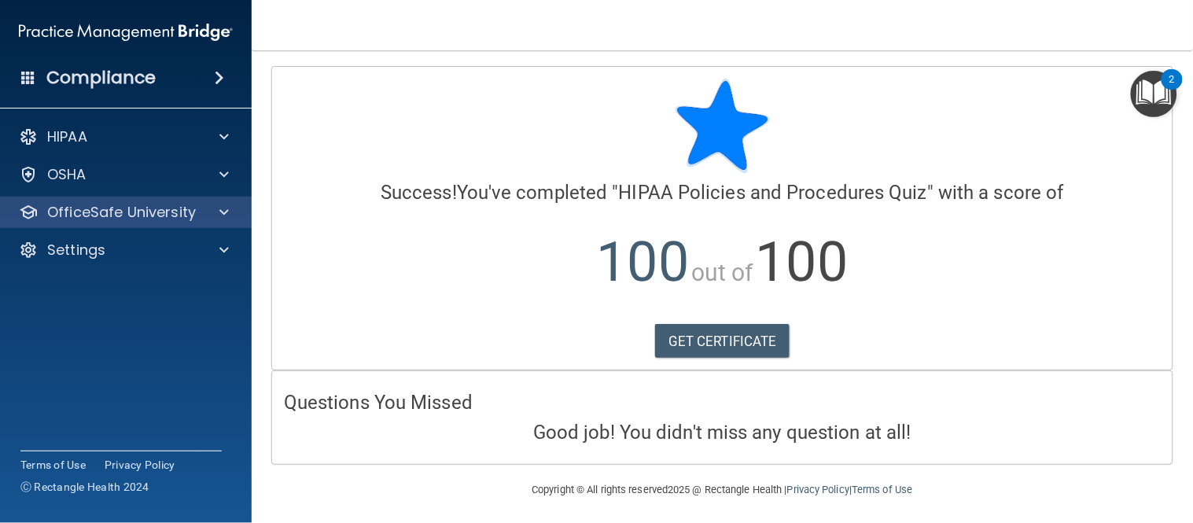
click at [134, 200] on div "OfficeSafe University" at bounding box center [126, 212] width 252 height 31
click at [209, 215] on div at bounding box center [221, 212] width 39 height 19
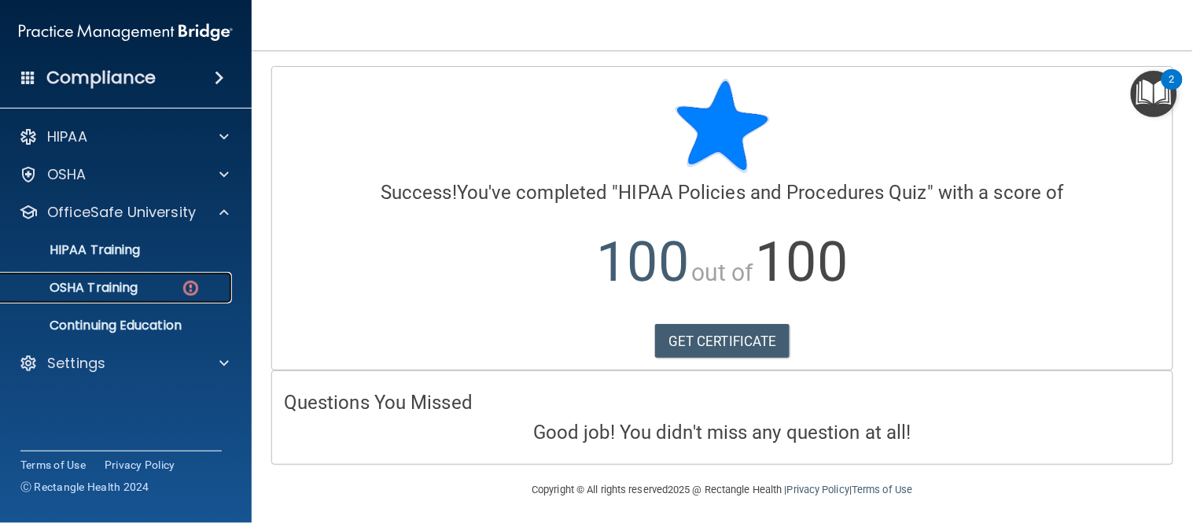
click at [127, 284] on p "OSHA Training" at bounding box center [73, 288] width 127 height 16
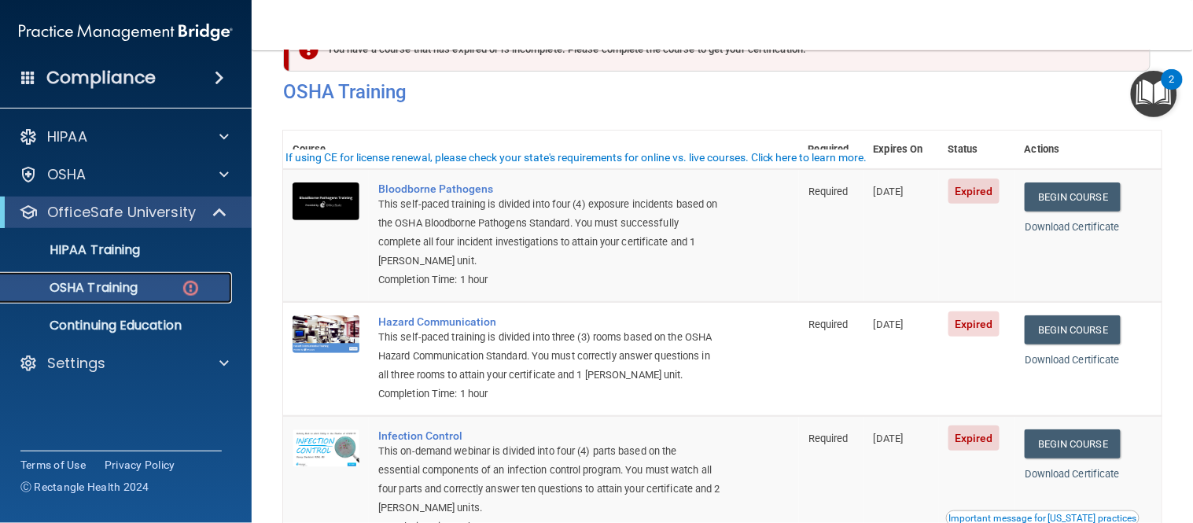
scroll to position [11, 0]
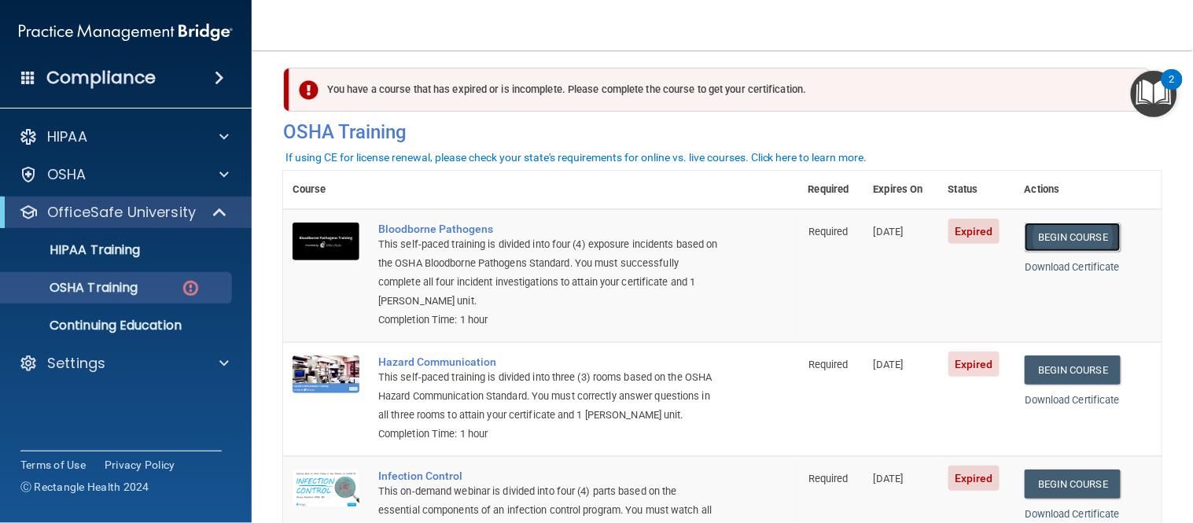
click at [1071, 230] on link "Begin Course" at bounding box center [1072, 237] width 96 height 29
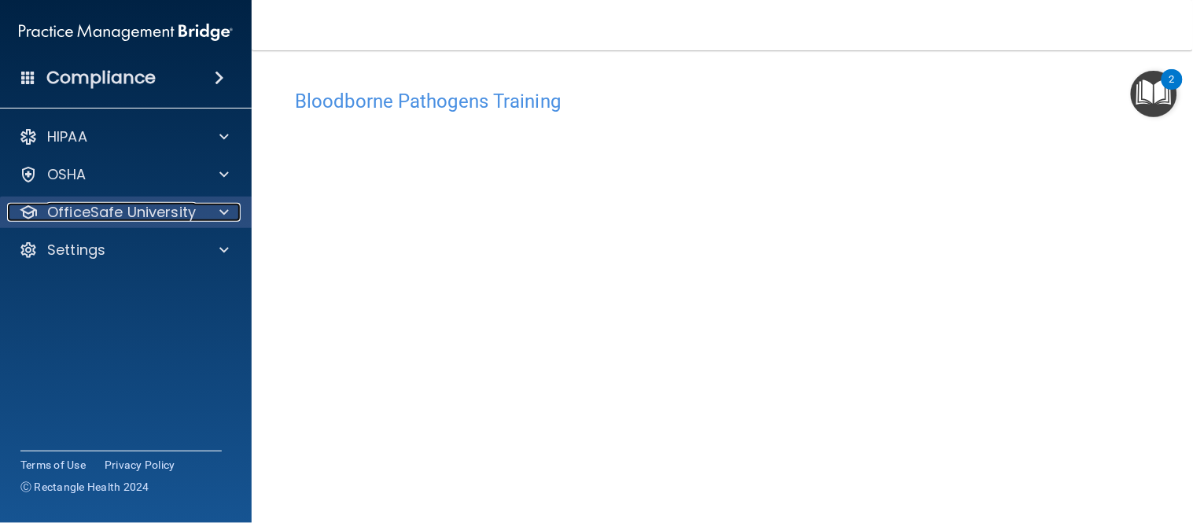
click at [220, 204] on span at bounding box center [223, 212] width 9 height 19
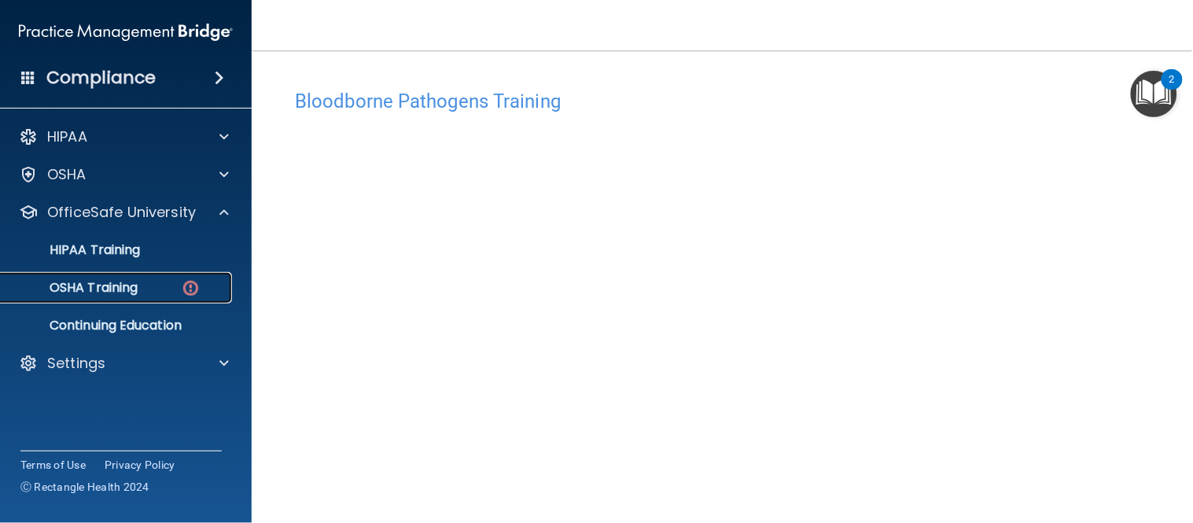
click at [139, 300] on link "OSHA Training" at bounding box center [108, 287] width 248 height 31
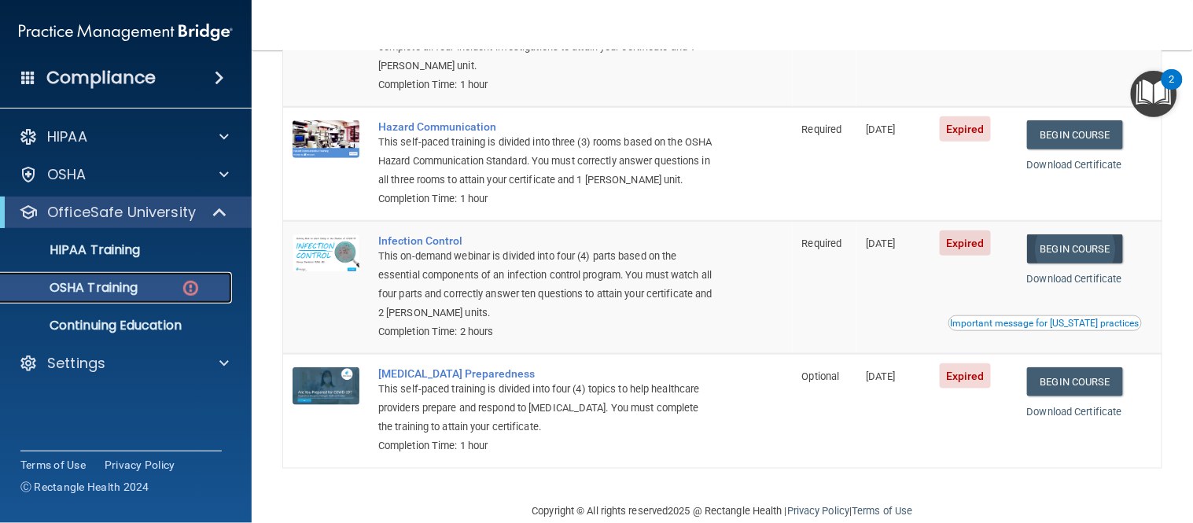
scroll to position [205, 0]
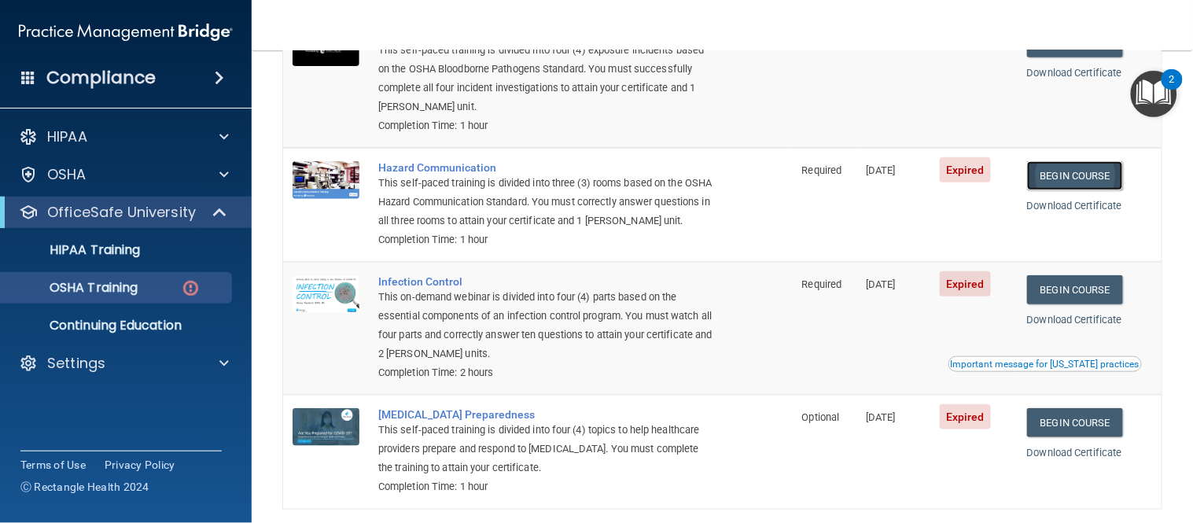
click at [1065, 175] on link "Begin Course" at bounding box center [1075, 175] width 96 height 29
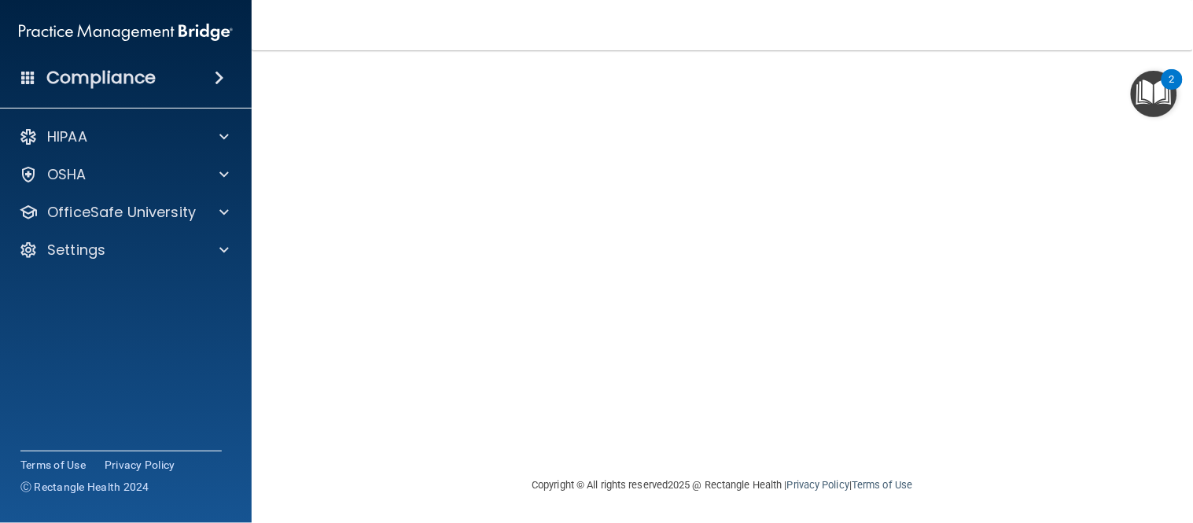
scroll to position [68, 0]
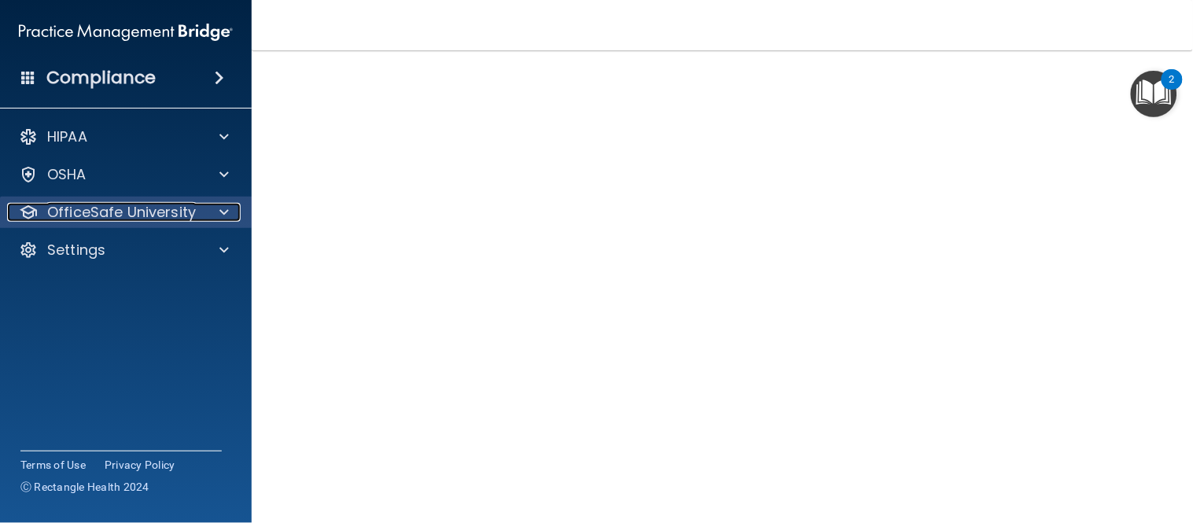
click at [224, 210] on span at bounding box center [223, 212] width 9 height 19
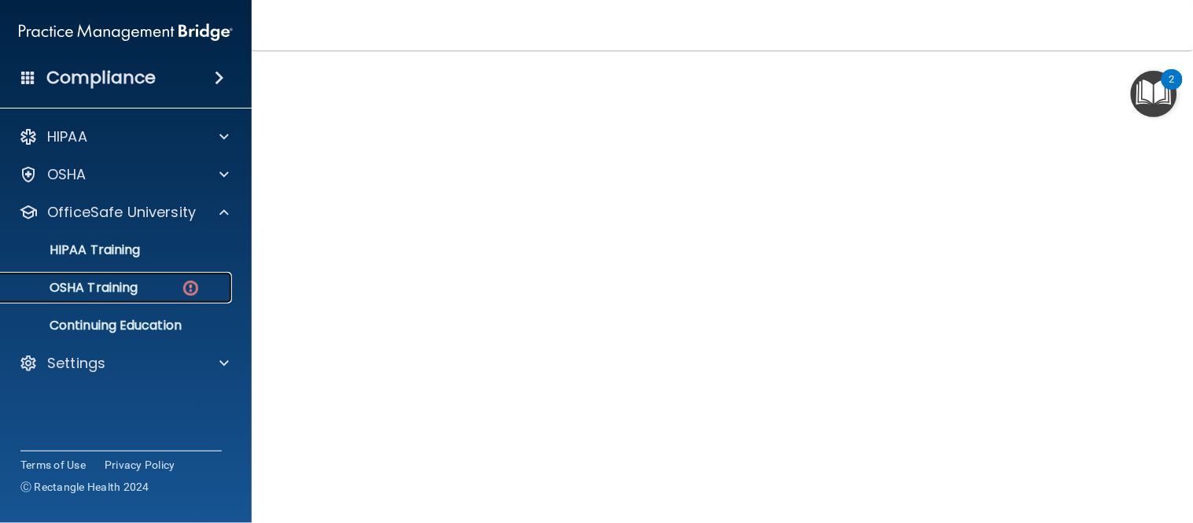
click at [199, 288] on img at bounding box center [191, 288] width 20 height 20
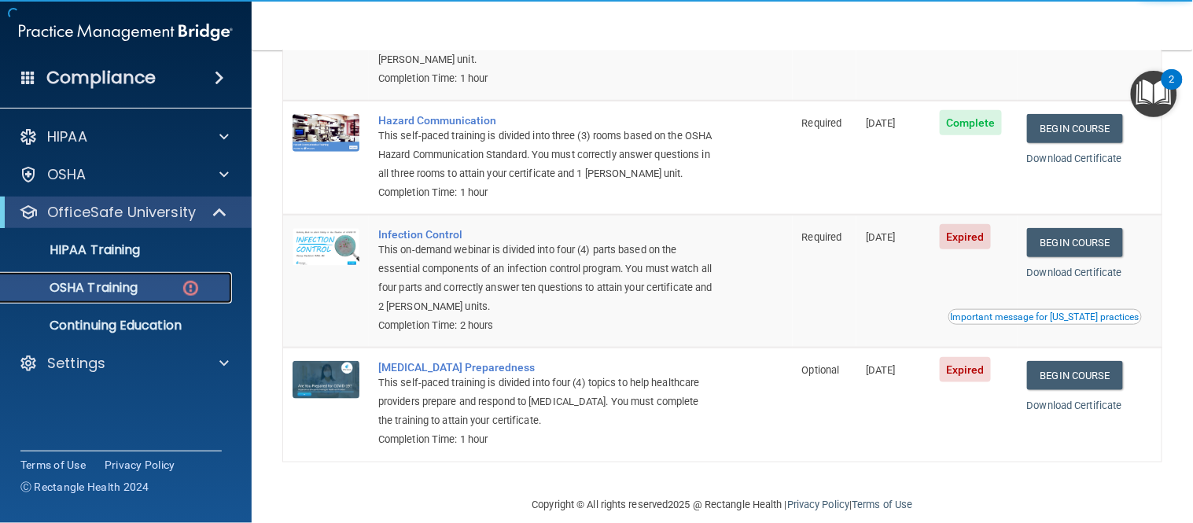
scroll to position [292, 0]
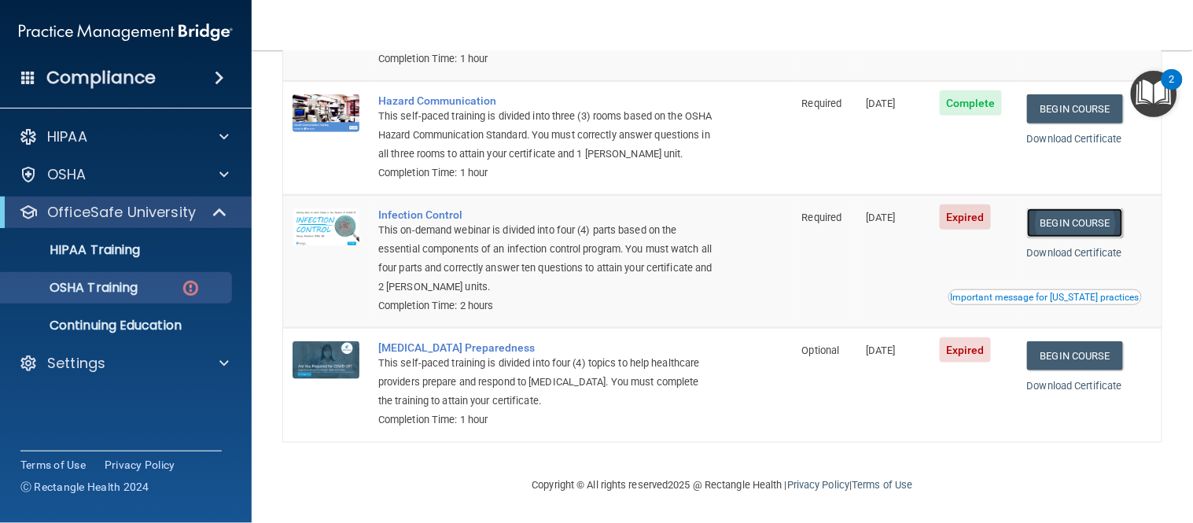
click at [1051, 225] on link "Begin Course" at bounding box center [1075, 222] width 96 height 29
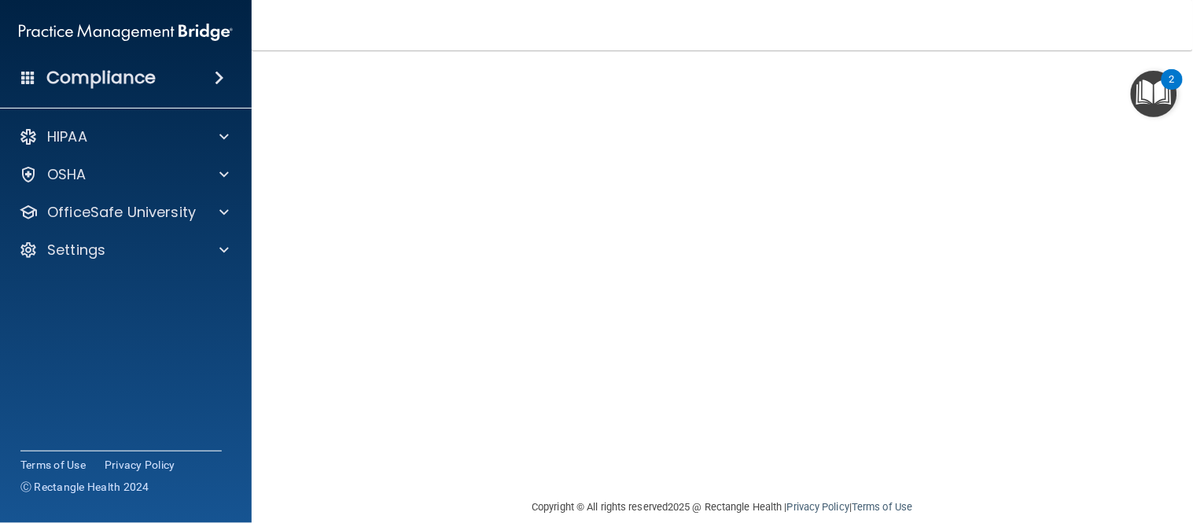
scroll to position [150, 0]
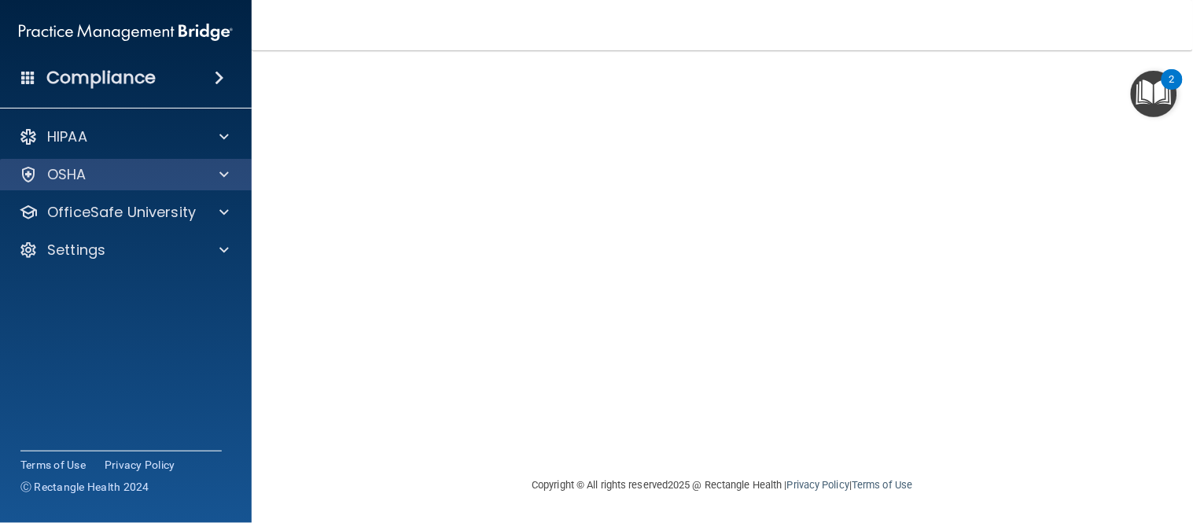
click at [162, 186] on div "OSHA" at bounding box center [126, 174] width 252 height 31
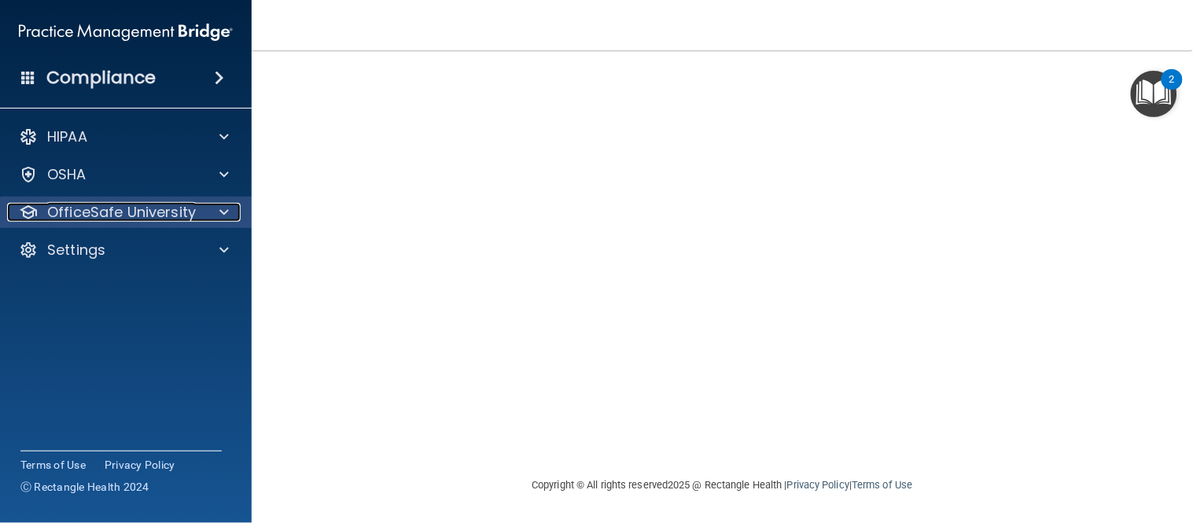
click at [170, 205] on p "OfficeSafe University" at bounding box center [121, 212] width 149 height 19
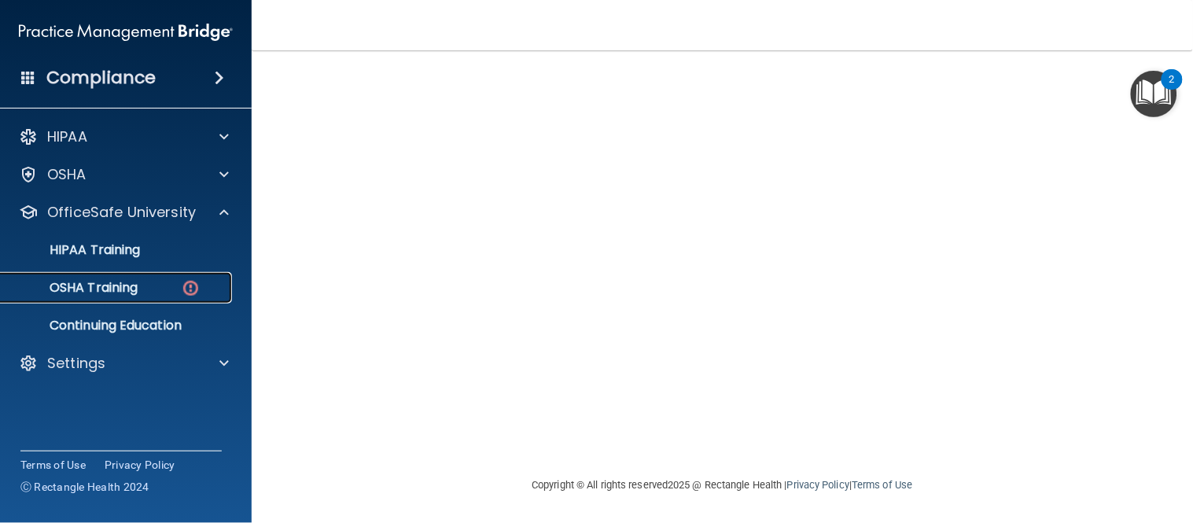
click at [167, 281] on div "OSHA Training" at bounding box center [117, 288] width 215 height 16
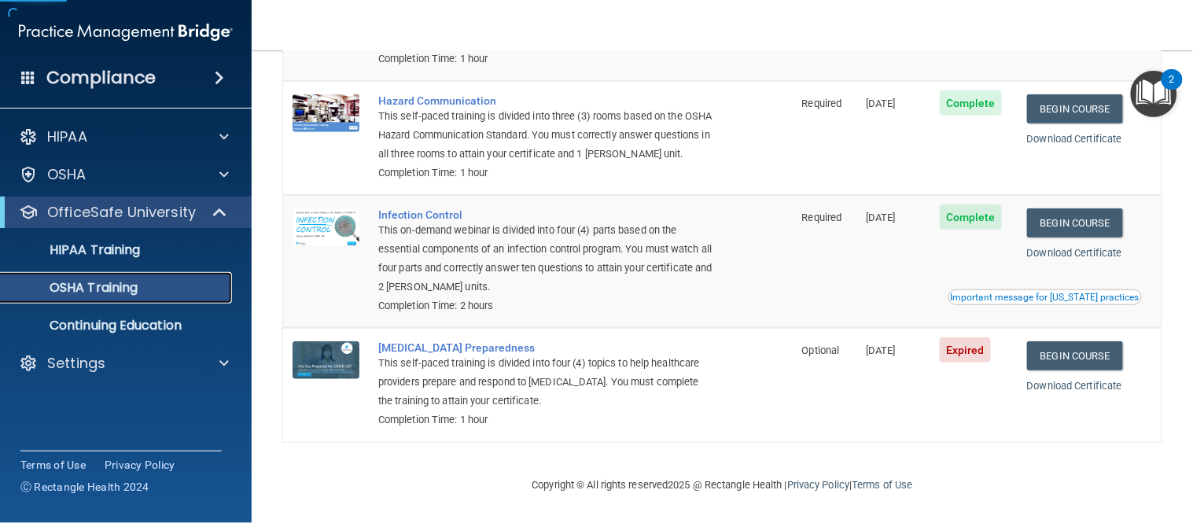
scroll to position [248, 0]
click at [1070, 359] on link "Begin Course" at bounding box center [1075, 355] width 96 height 29
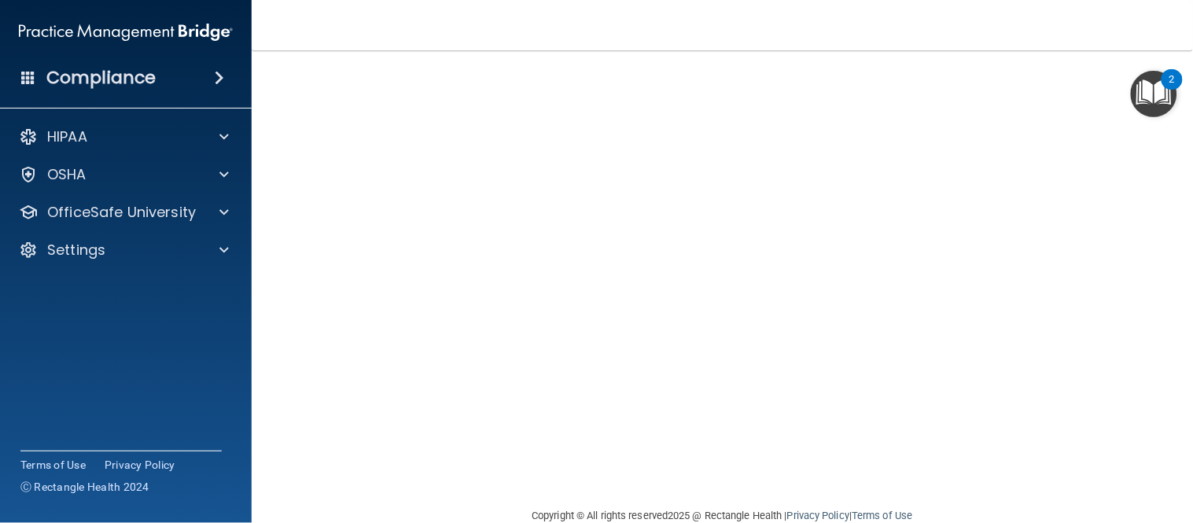
scroll to position [32, 0]
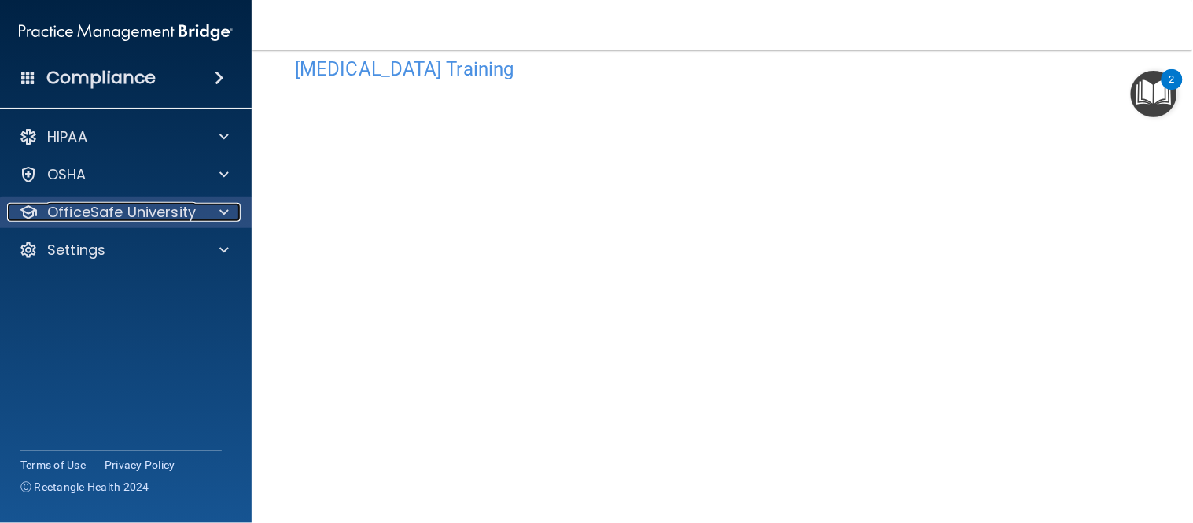
click at [149, 214] on p "OfficeSafe University" at bounding box center [121, 212] width 149 height 19
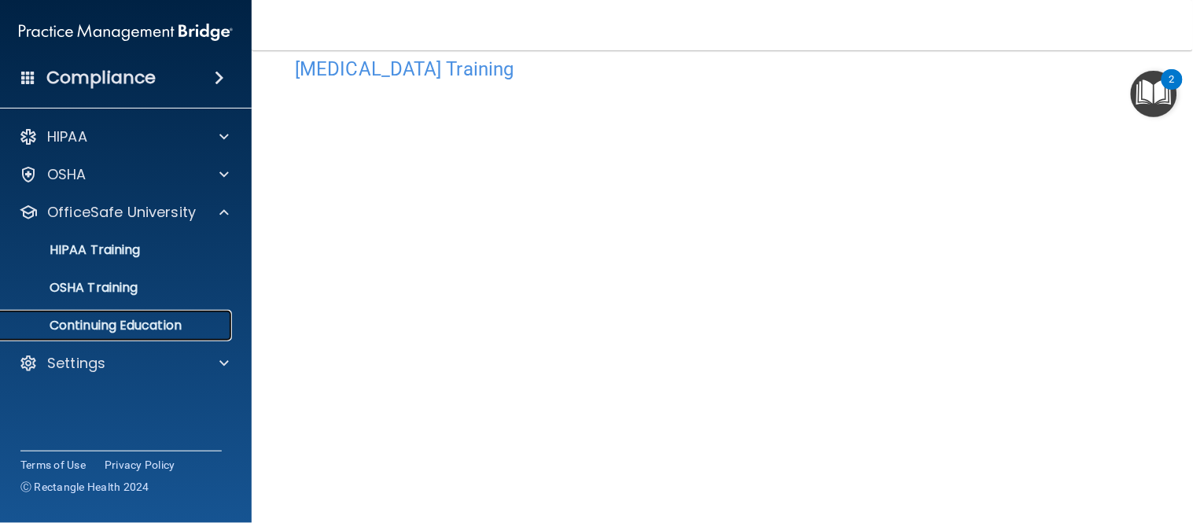
click at [115, 320] on p "Continuing Education" at bounding box center [117, 326] width 215 height 16
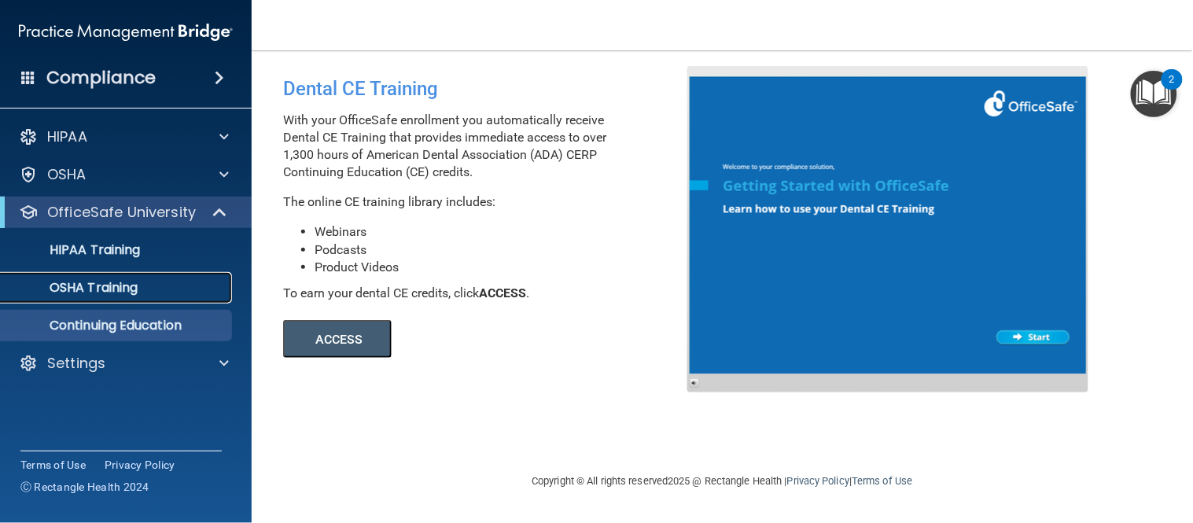
click at [139, 289] on div "OSHA Training" at bounding box center [117, 288] width 215 height 16
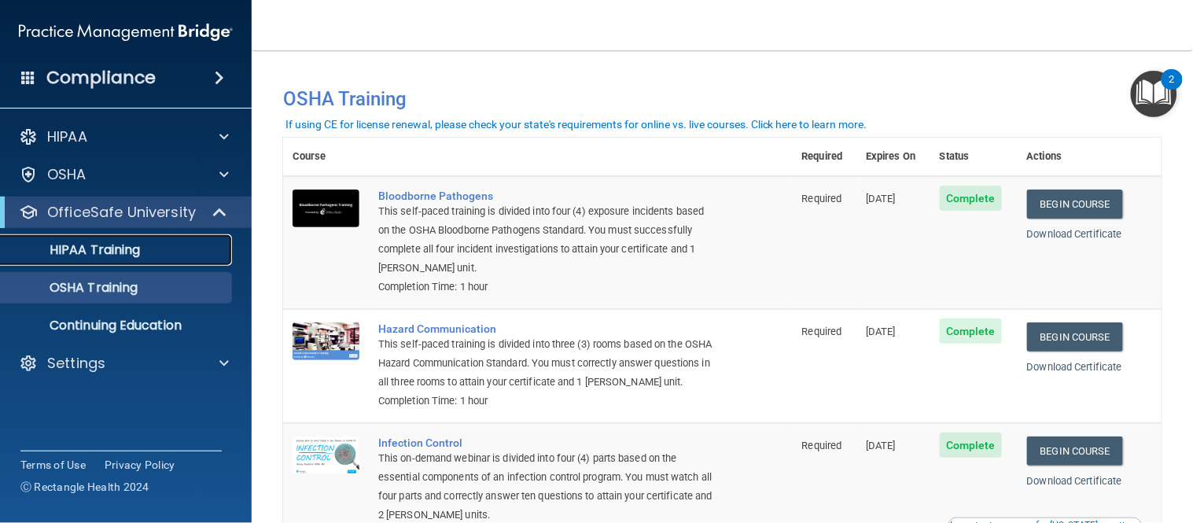
click at [127, 254] on p "HIPAA Training" at bounding box center [75, 250] width 130 height 16
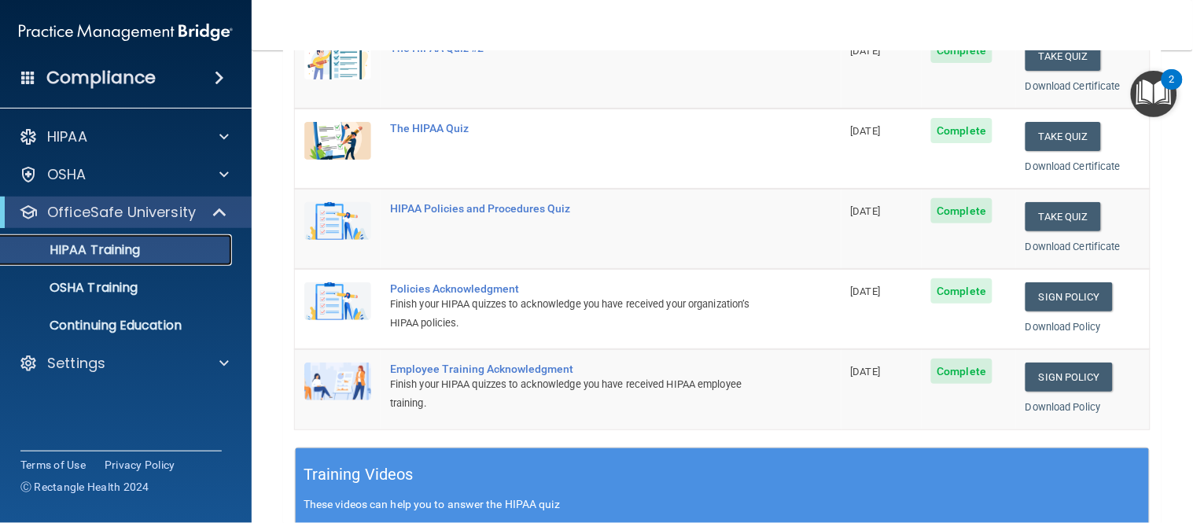
scroll to position [48, 0]
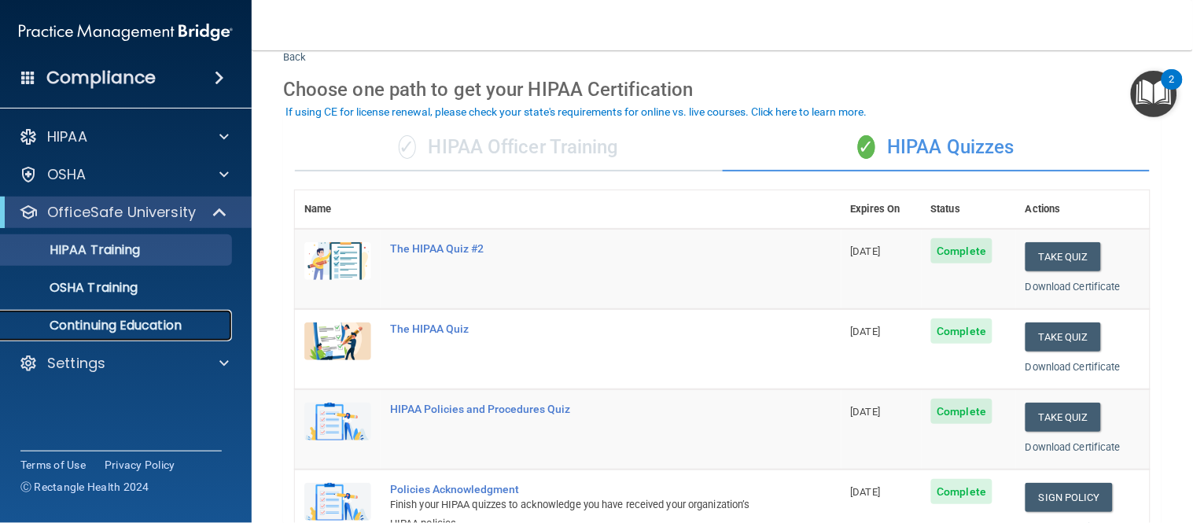
click at [142, 319] on p "Continuing Education" at bounding box center [117, 326] width 215 height 16
